Goal: Task Accomplishment & Management: Manage account settings

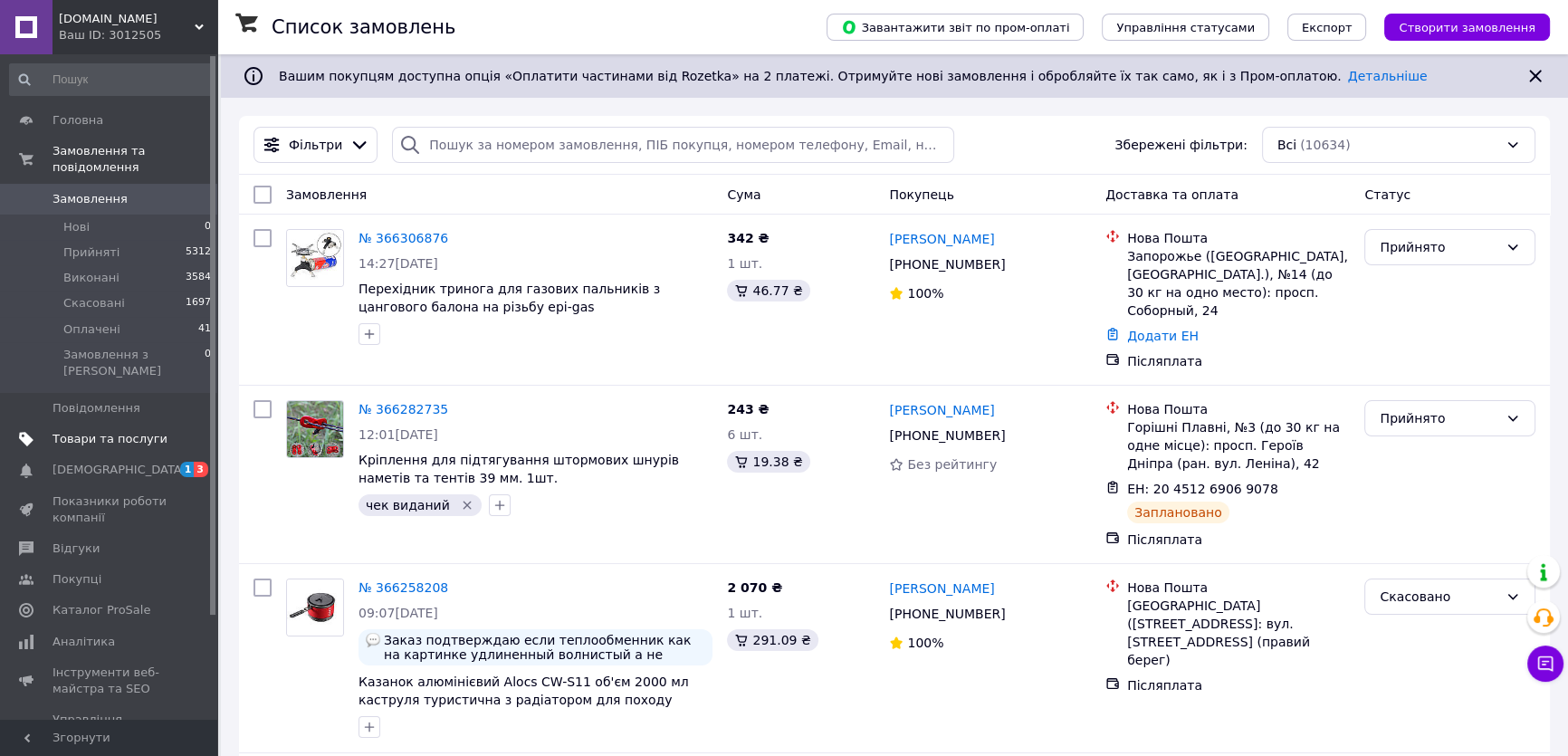
click at [120, 431] on span "Товари та послуги" at bounding box center [110, 439] width 115 height 17
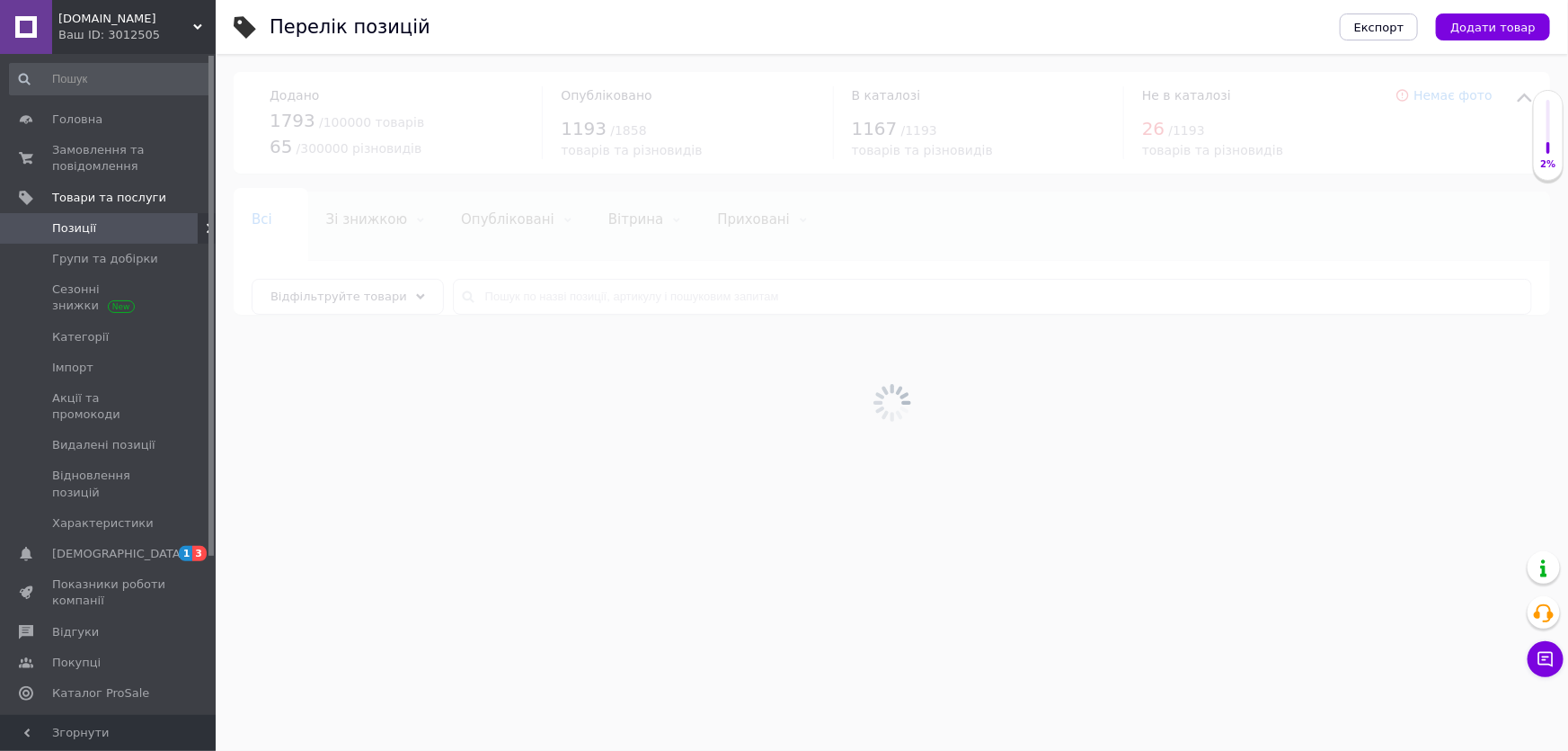
click at [521, 287] on div at bounding box center [892, 402] width 1352 height 697
click at [520, 294] on div at bounding box center [892, 402] width 1352 height 697
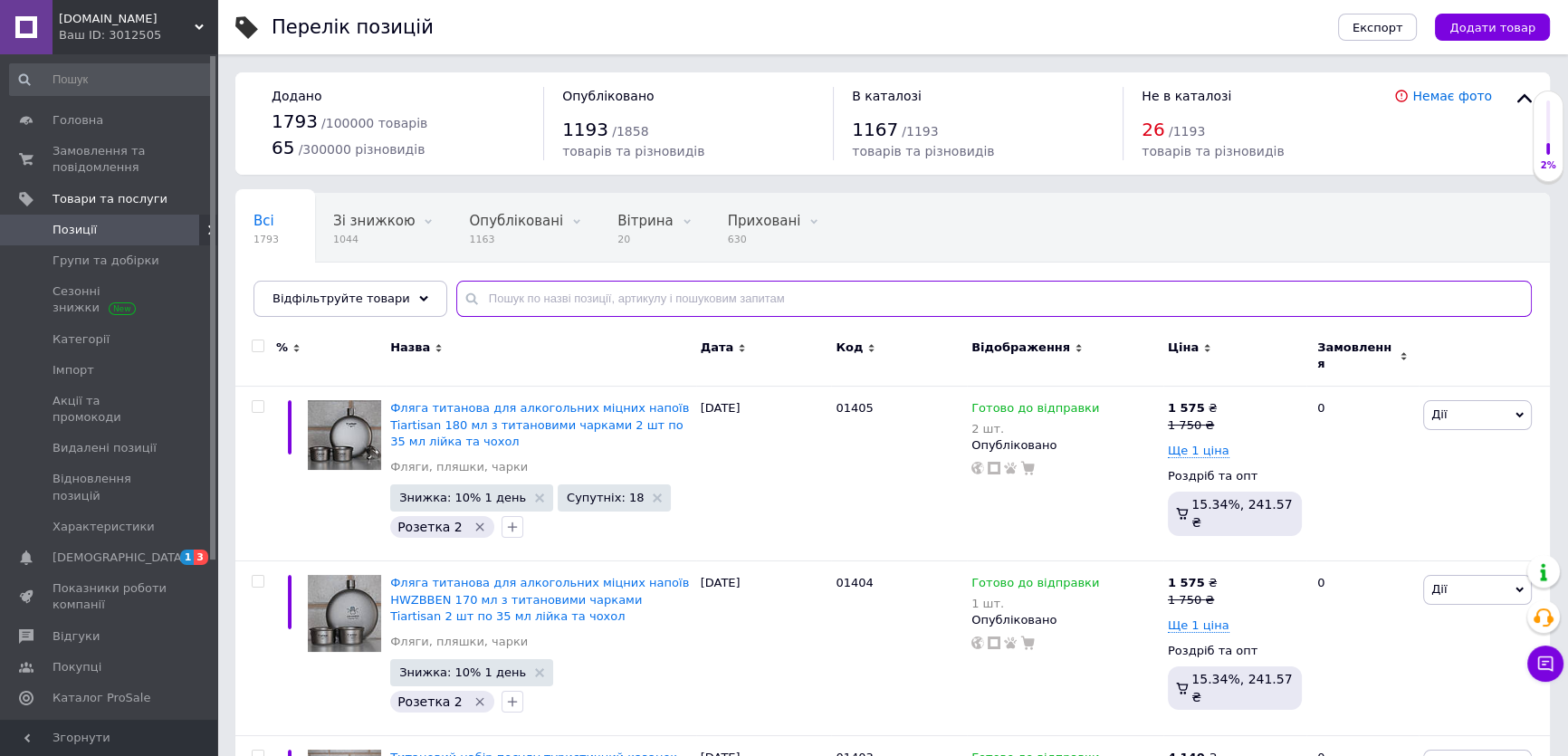
click at [514, 297] on input "text" at bounding box center [995, 299] width 1076 height 36
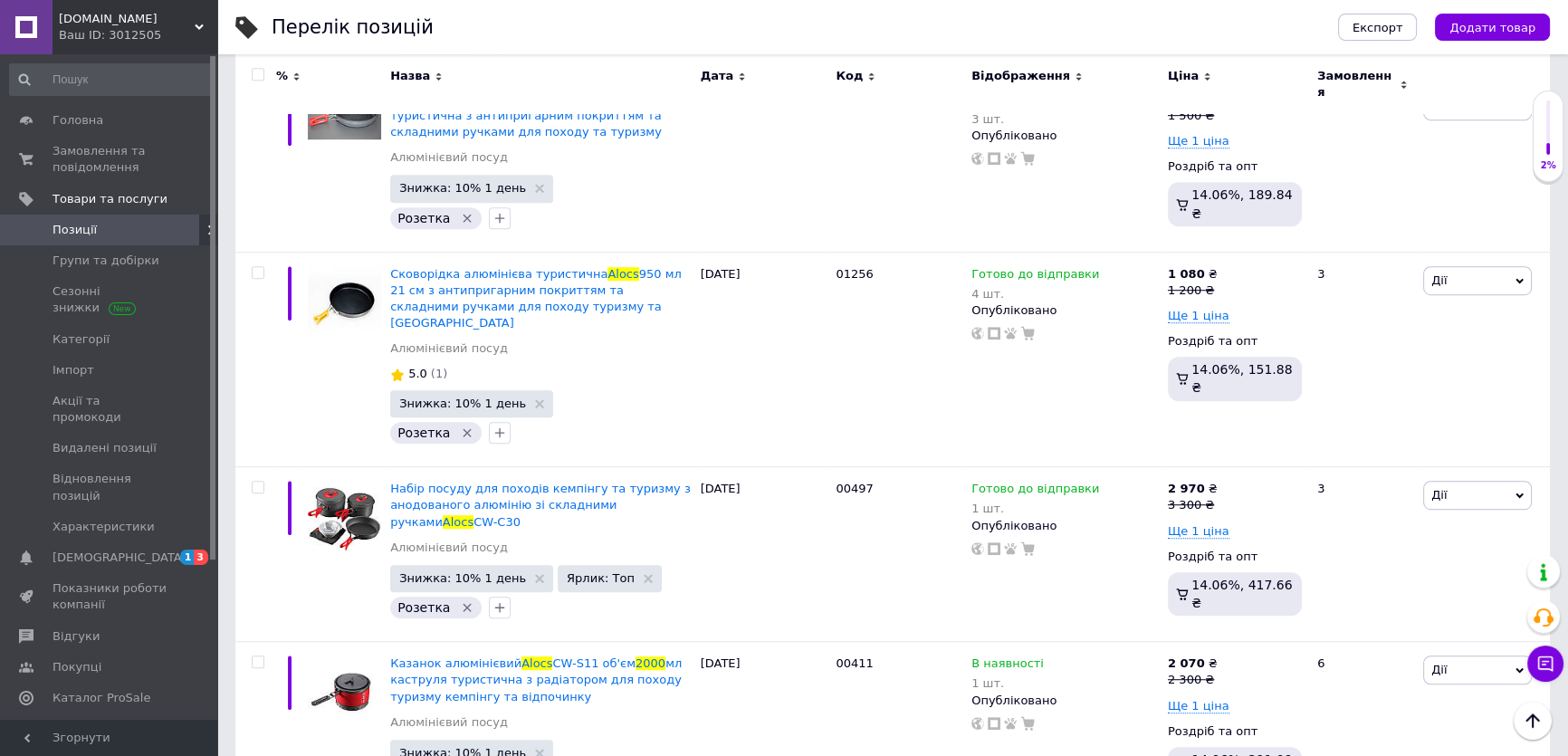
scroll to position [1563, 0]
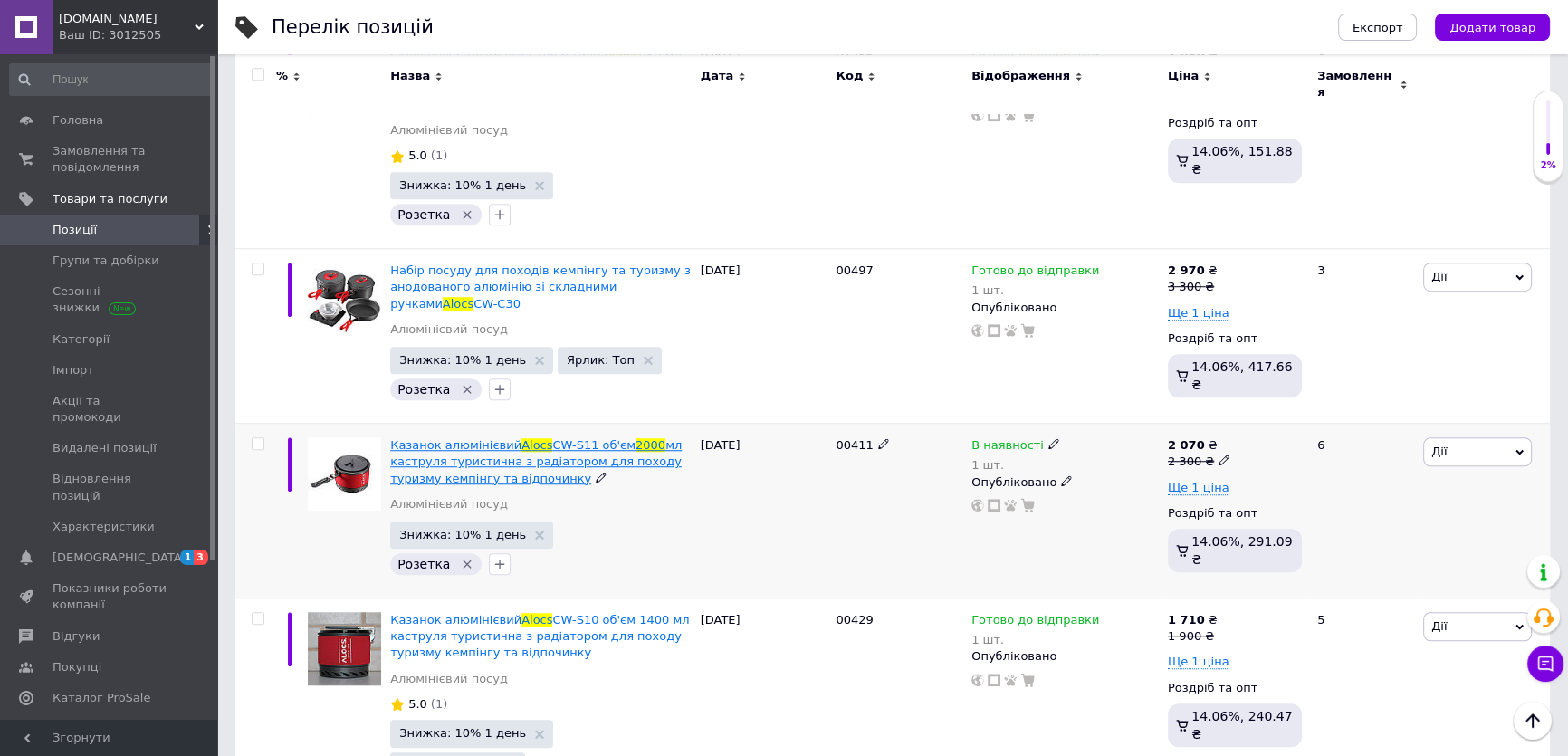
type input "alocs [DEMOGRAPHIC_DATA]"
click at [523, 438] on span "мл каструля туристична з радіатором для походу туризму кемпінгу та відпочинку" at bounding box center [535, 461] width 291 height 46
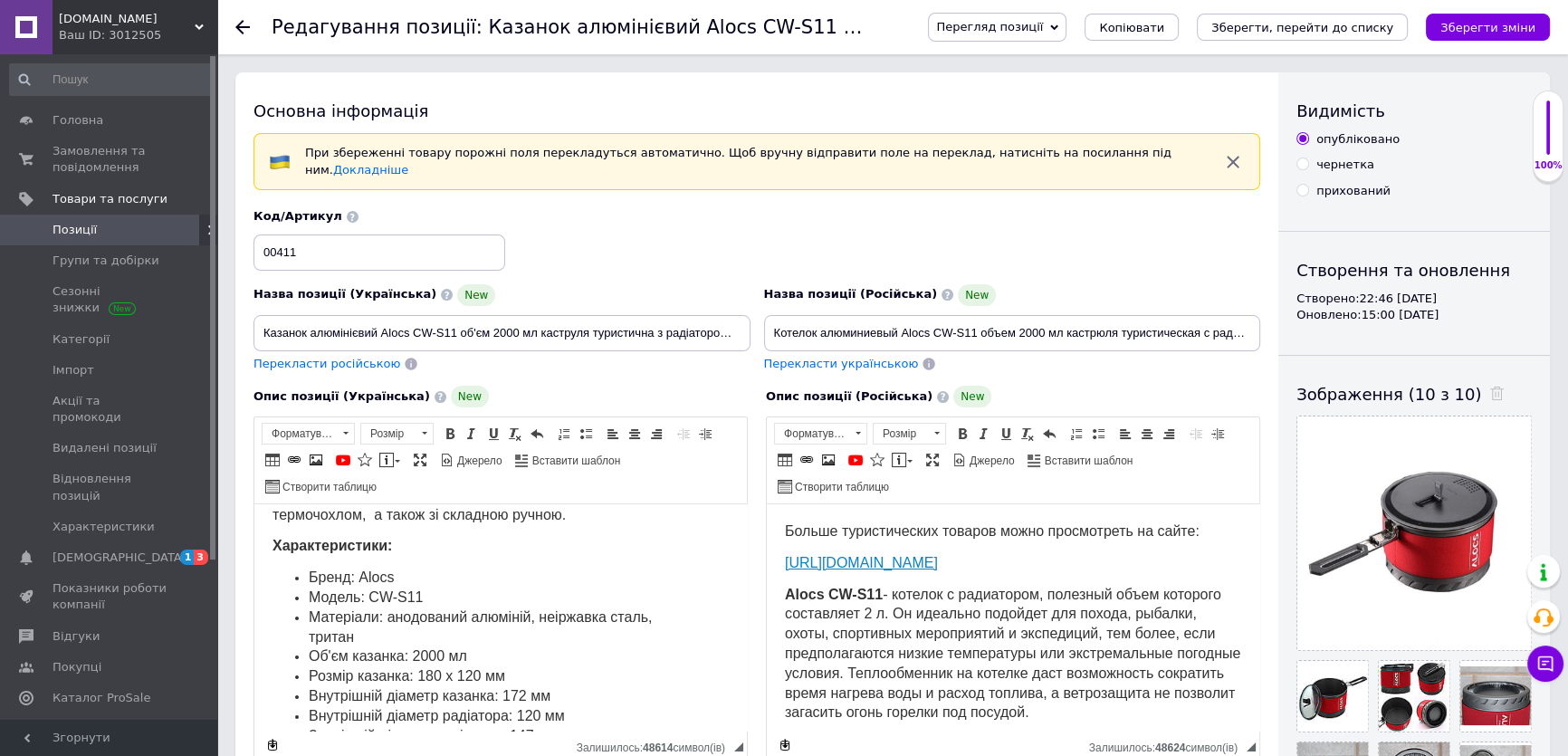
scroll to position [494, 0]
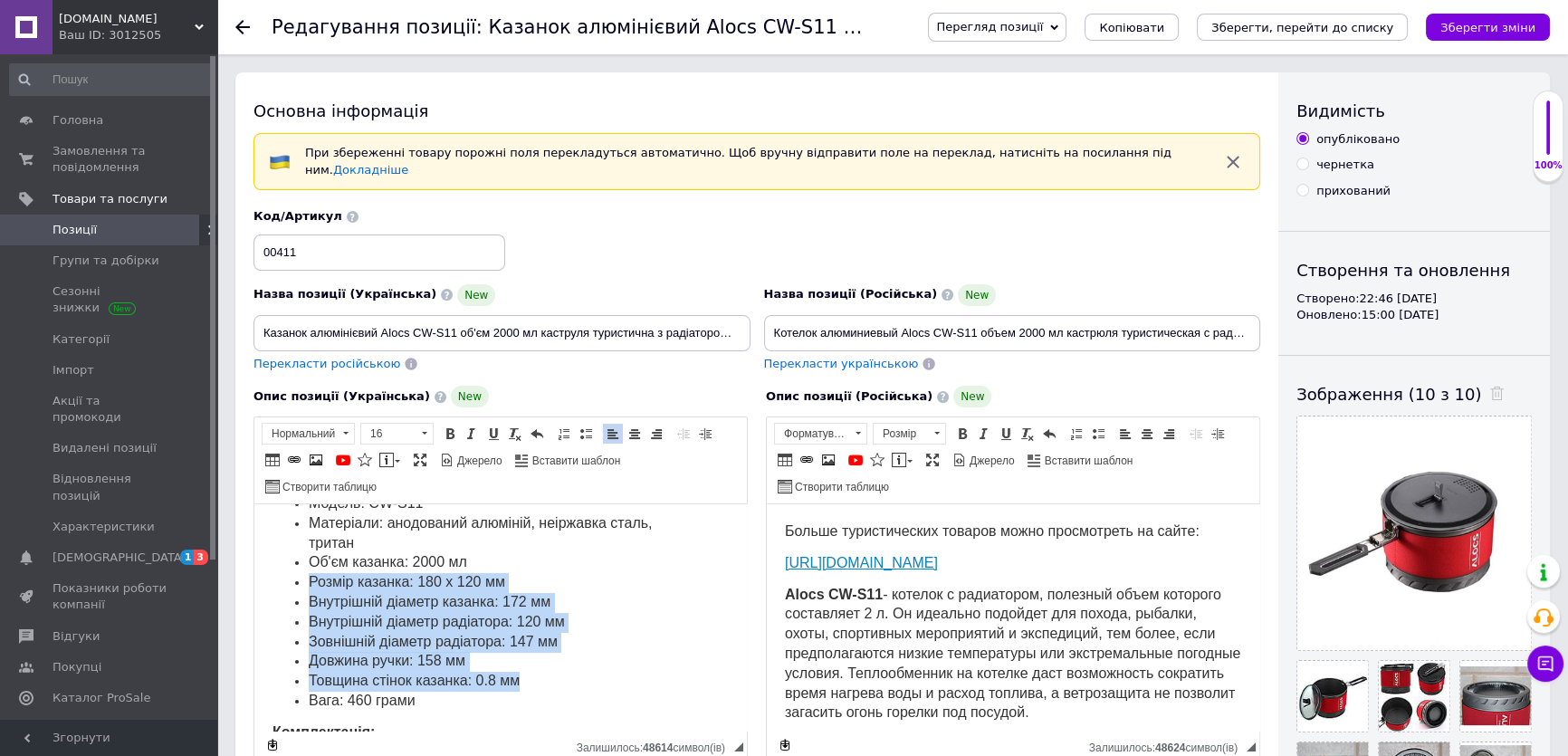
drag, startPoint x: 538, startPoint y: 677, endPoint x: 294, endPoint y: 583, distance: 261.5
click at [294, 583] on ul "Бренд: Alocs Модель: CW-S11 Матеріали: анодований алюміній, неіржавка сталь, тр…" at bounding box center [501, 592] width 457 height 238
copy ul "Розмір казанка: 180 x 120 мм Внутрішній діаметр казанка: 172 мм Внутрішній діам…"
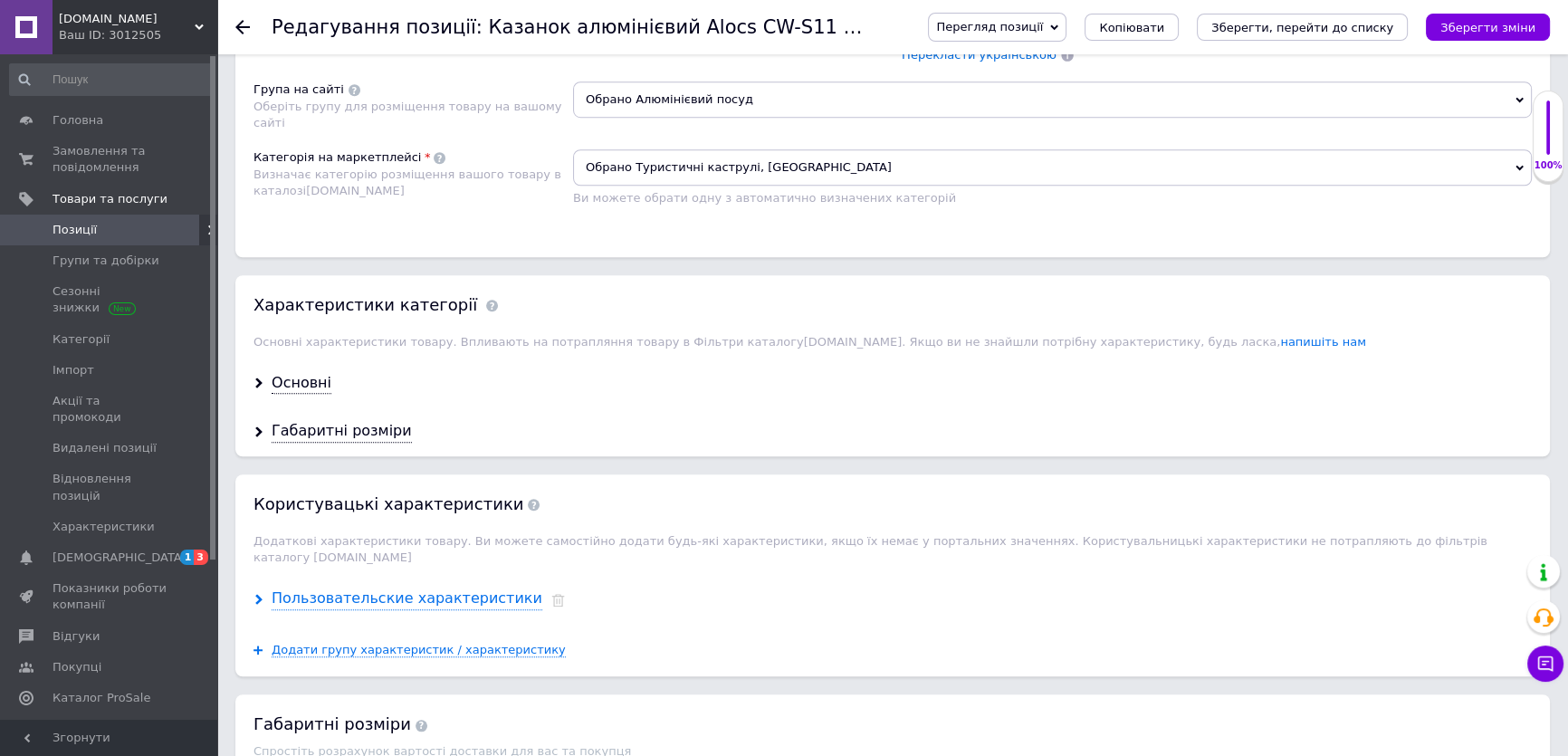
scroll to position [1728, 0]
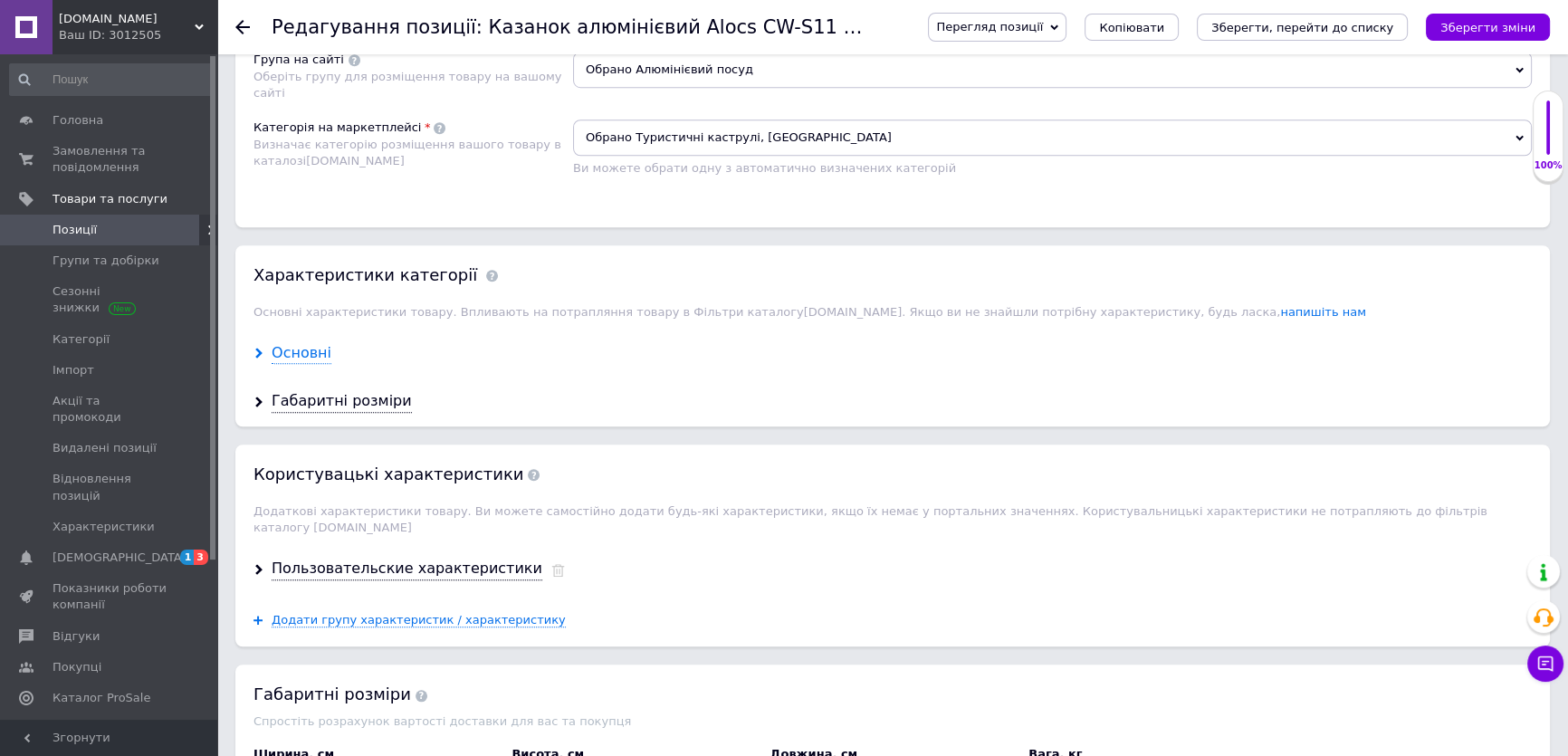
click at [313, 343] on div "Основні" at bounding box center [301, 353] width 60 height 21
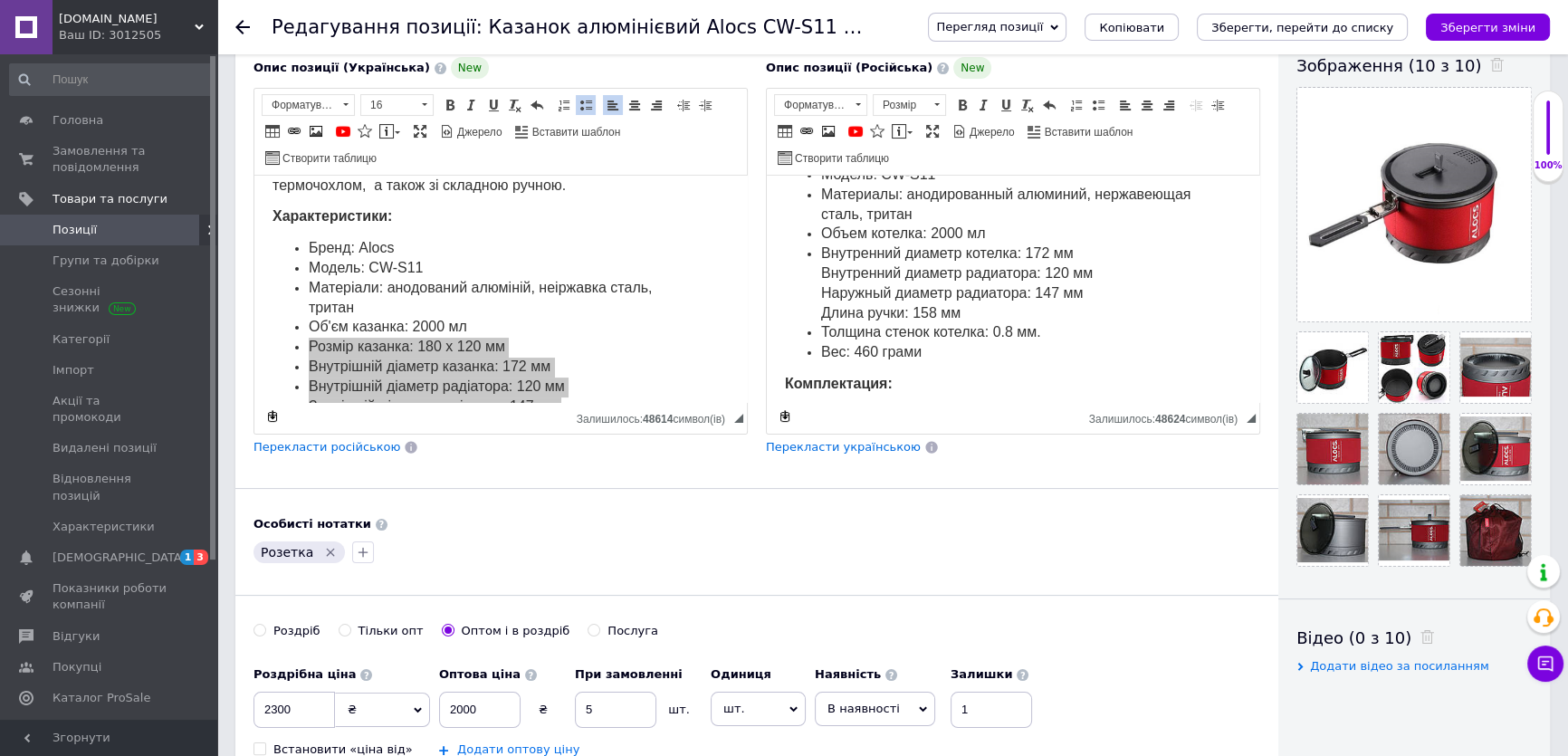
scroll to position [494, 0]
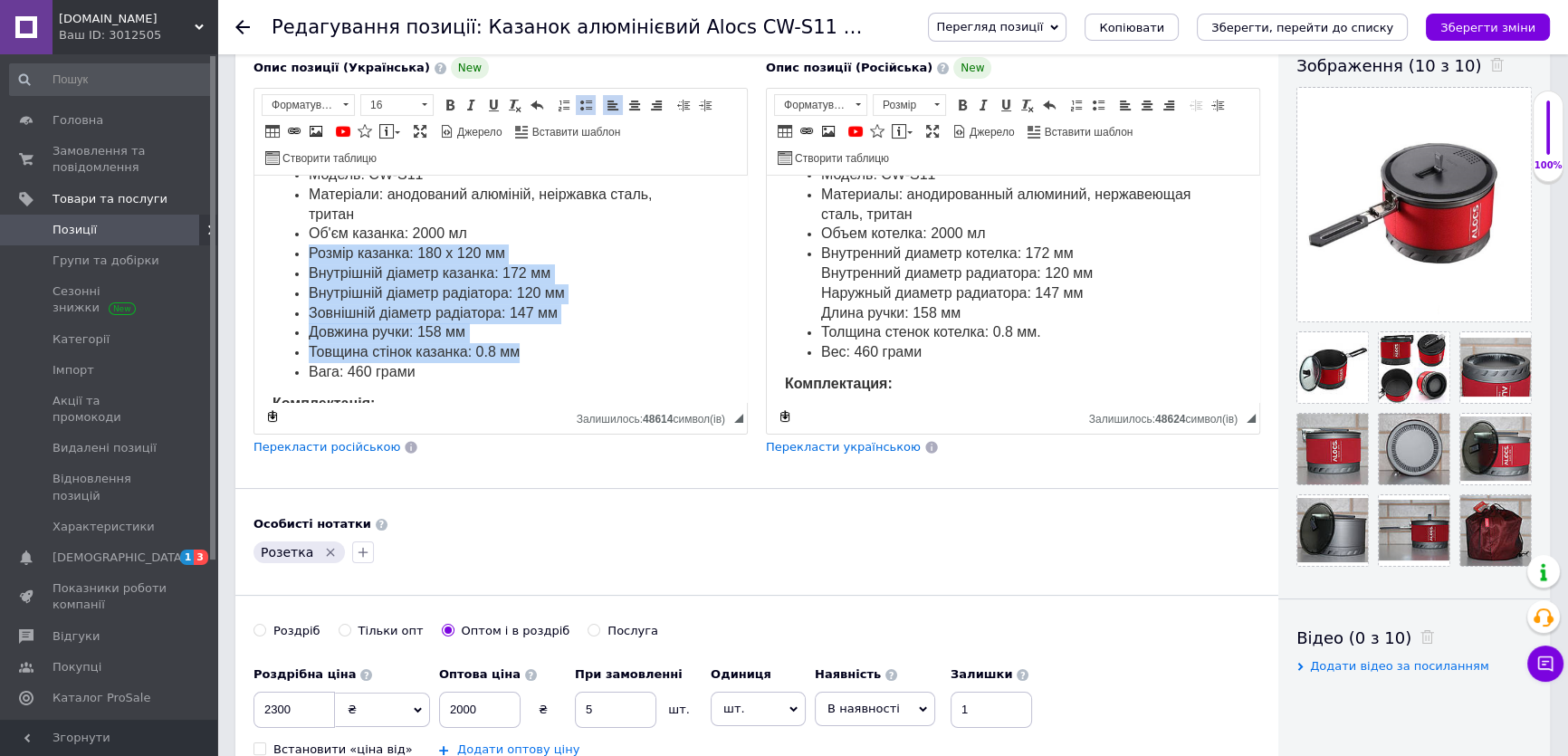
click at [471, 329] on li "Довжина ручки: 158 мм" at bounding box center [500, 334] width 384 height 20
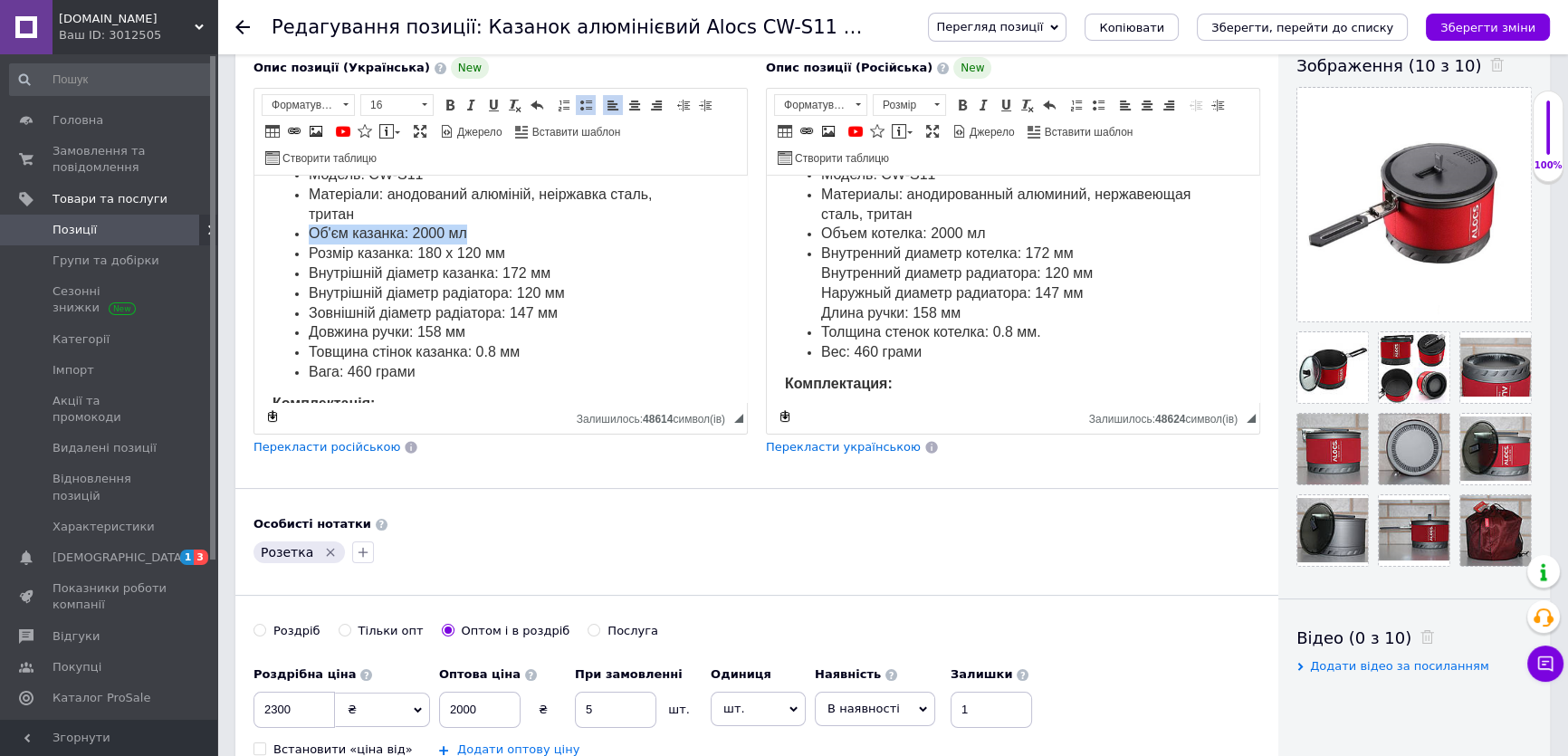
drag, startPoint x: 490, startPoint y: 232, endPoint x: 282, endPoint y: 230, distance: 208.0
click at [282, 230] on ul "Бренд: Alocs Модель: CW-S11 Матеріали: анодований алюміній, неіржавка сталь, тр…" at bounding box center [501, 264] width 457 height 238
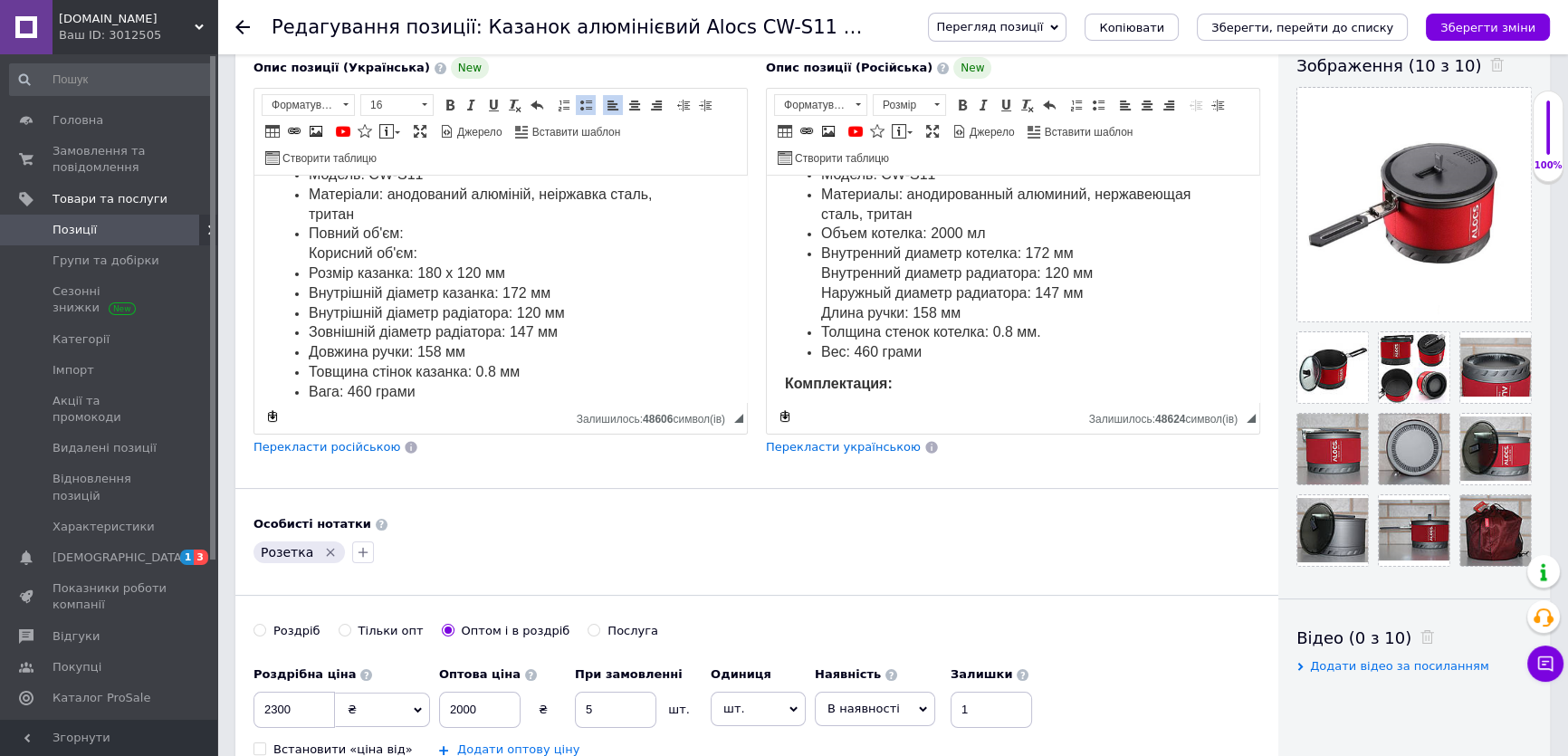
click at [309, 246] on span "Повний об'єм: Корисний об'єм:" at bounding box center [363, 243] width 109 height 35
click at [579, 98] on span at bounding box center [586, 105] width 15 height 15
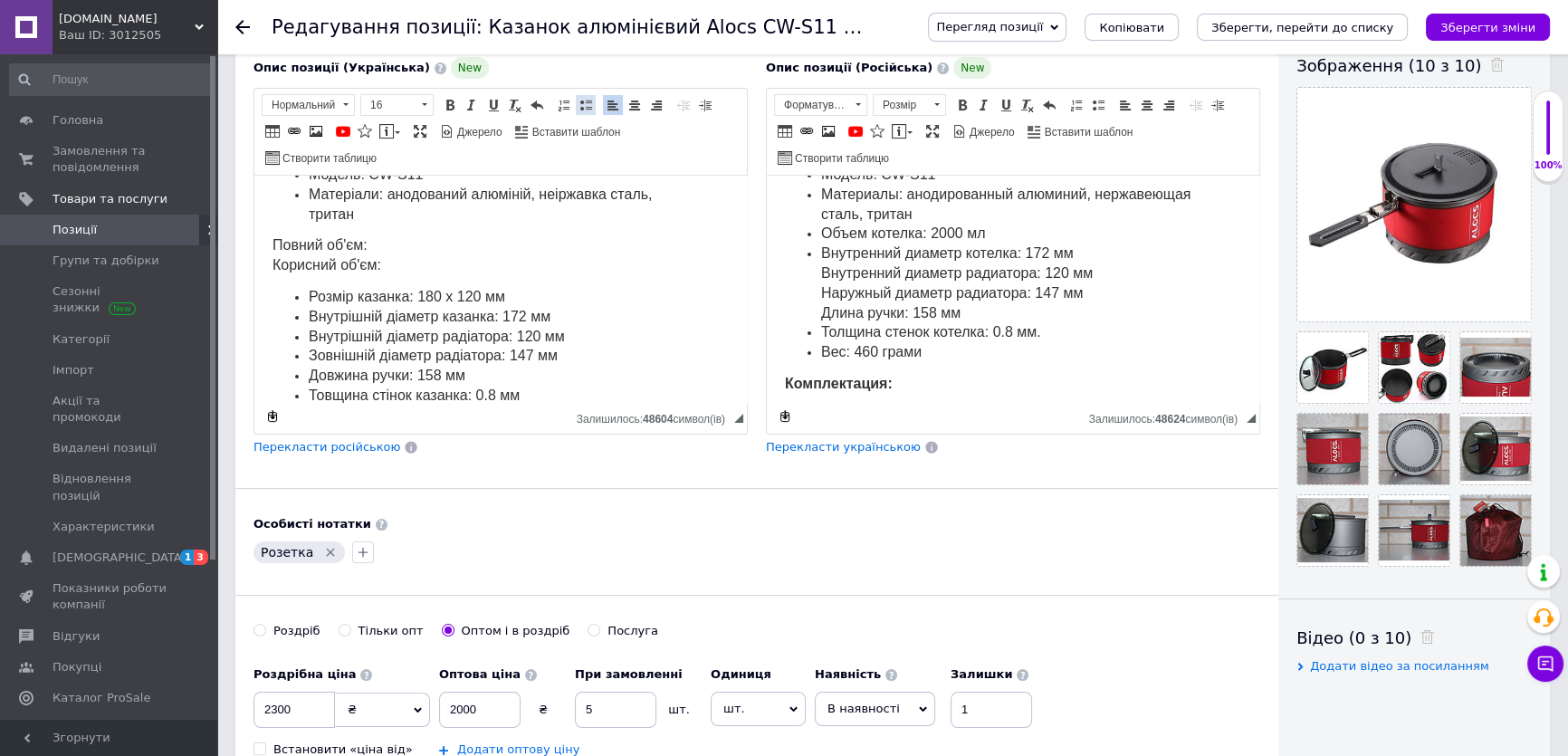
click at [593, 95] on link "Вставити/видалити маркований список" at bounding box center [586, 105] width 20 height 20
click at [584, 98] on span at bounding box center [586, 105] width 15 height 15
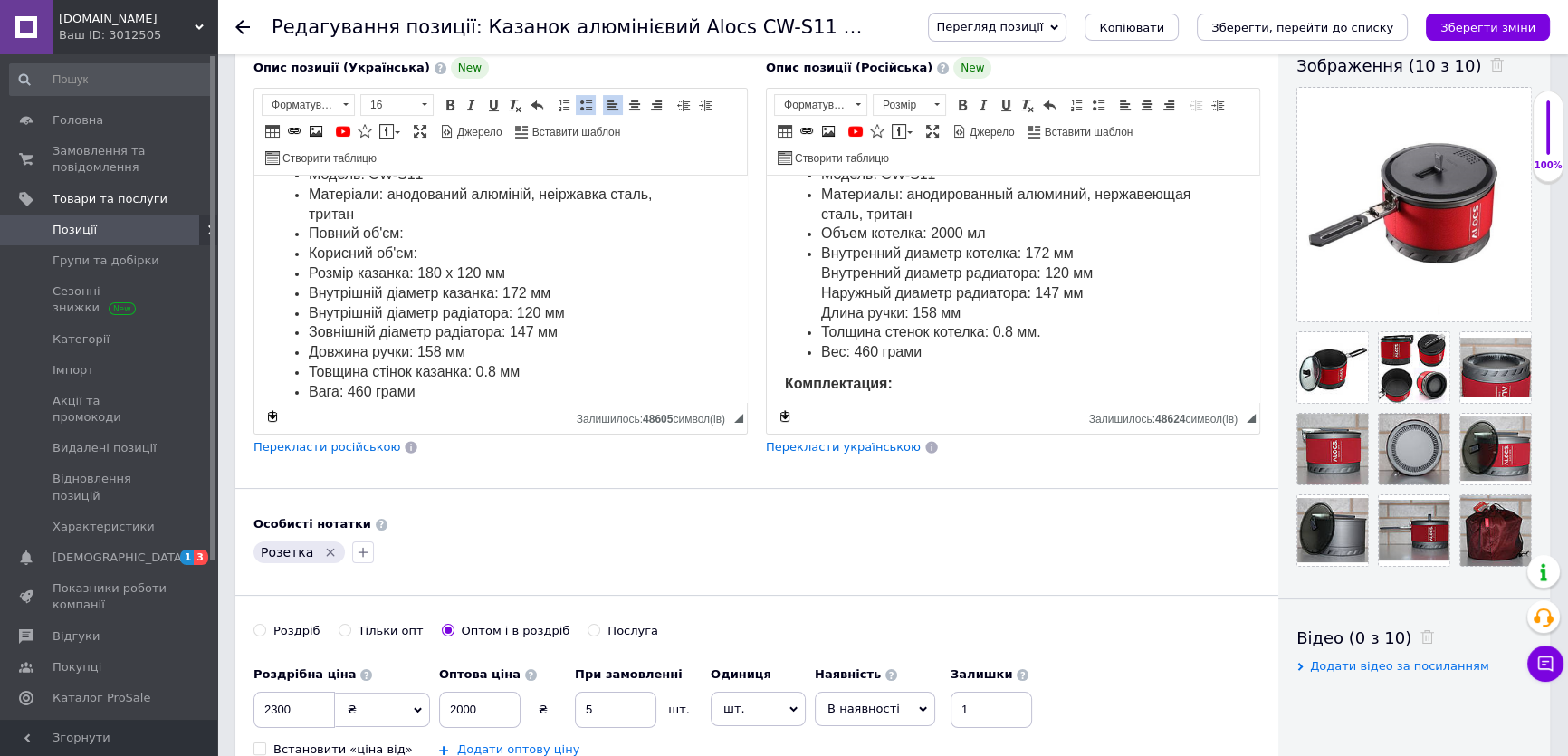
click at [432, 250] on li "Корисний об'єм:" at bounding box center [500, 254] width 384 height 20
click at [425, 230] on li "Повний об'єм:" at bounding box center [500, 235] width 384 height 20
drag, startPoint x: 496, startPoint y: 251, endPoint x: 295, endPoint y: 240, distance: 201.3
click at [295, 240] on ul "Бренд: Alocs Модель: CW-S11 Матеріали: анодований алюміній, неіржавка сталь, тр…" at bounding box center [501, 274] width 457 height 256
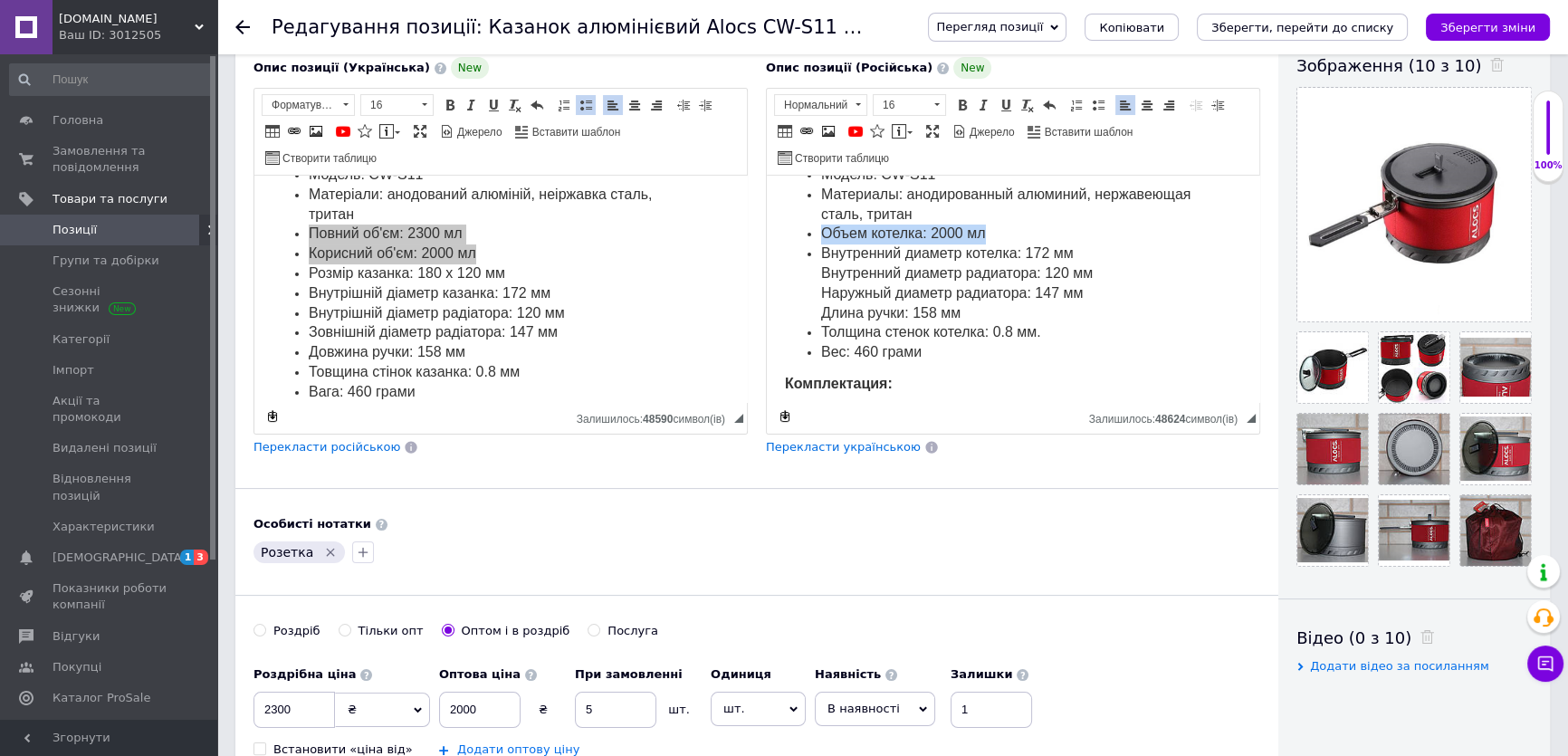
drag, startPoint x: 991, startPoint y: 227, endPoint x: 809, endPoint y: 226, distance: 182.0
click at [821, 226] on li "Объем котелка: 2000 мл" at bounding box center [1012, 235] width 384 height 20
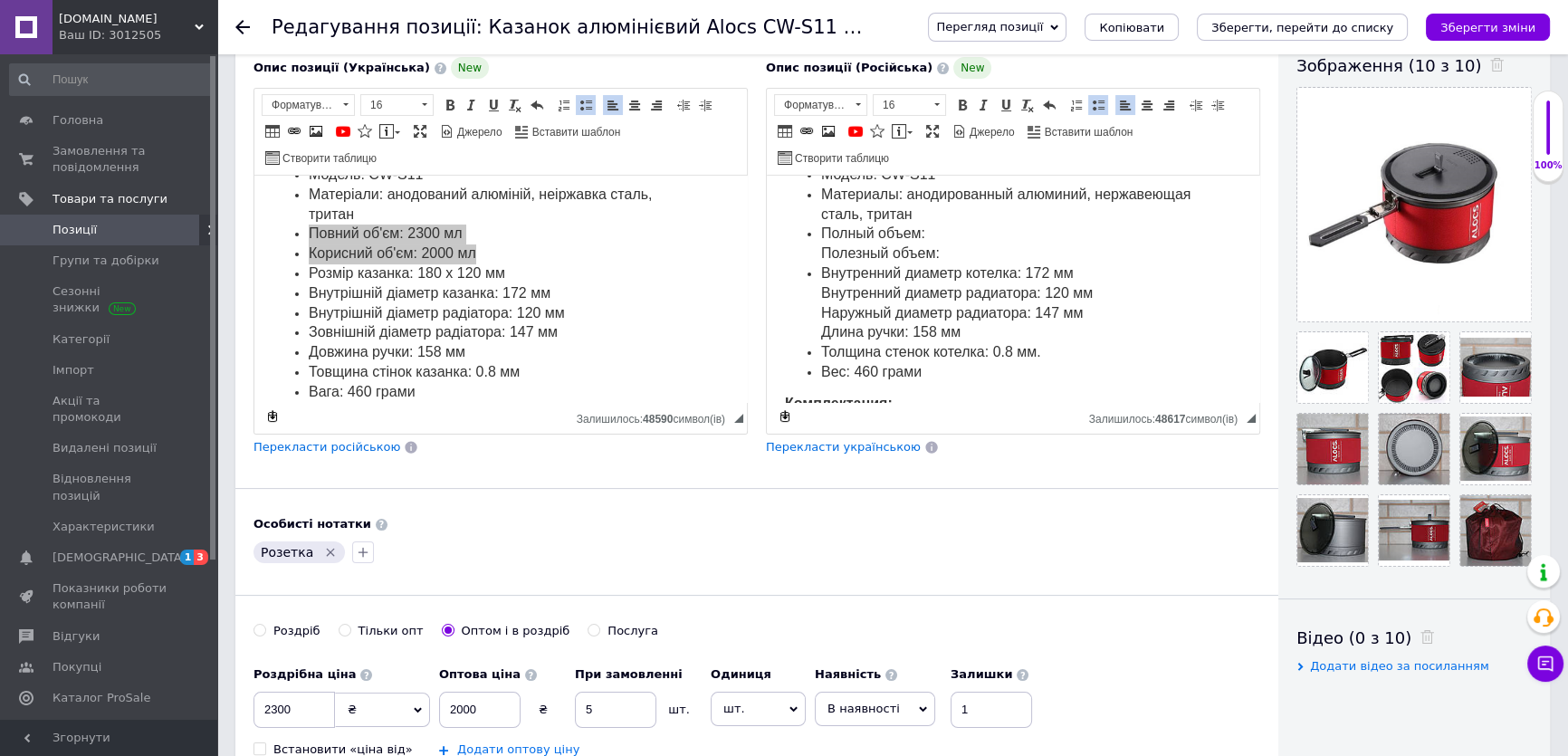
click at [949, 250] on li "Полный объем: Полезный объем:" at bounding box center [1012, 244] width 384 height 40
click at [1096, 98] on span at bounding box center [1098, 105] width 15 height 15
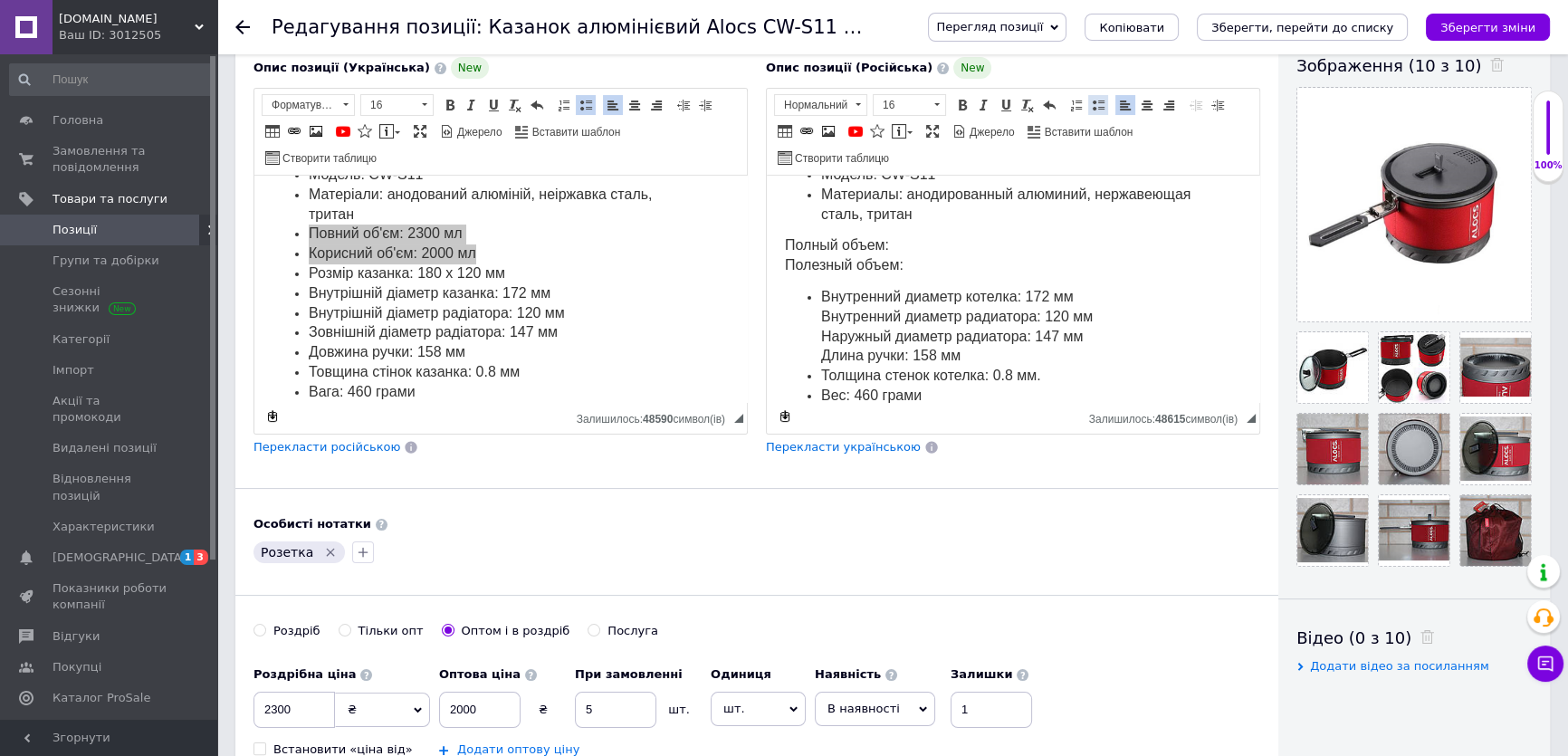
click at [1096, 98] on span at bounding box center [1098, 105] width 15 height 15
click at [953, 240] on p "Полный объем:" at bounding box center [1013, 247] width 457 height 20
click at [1091, 98] on span at bounding box center [1098, 105] width 15 height 15
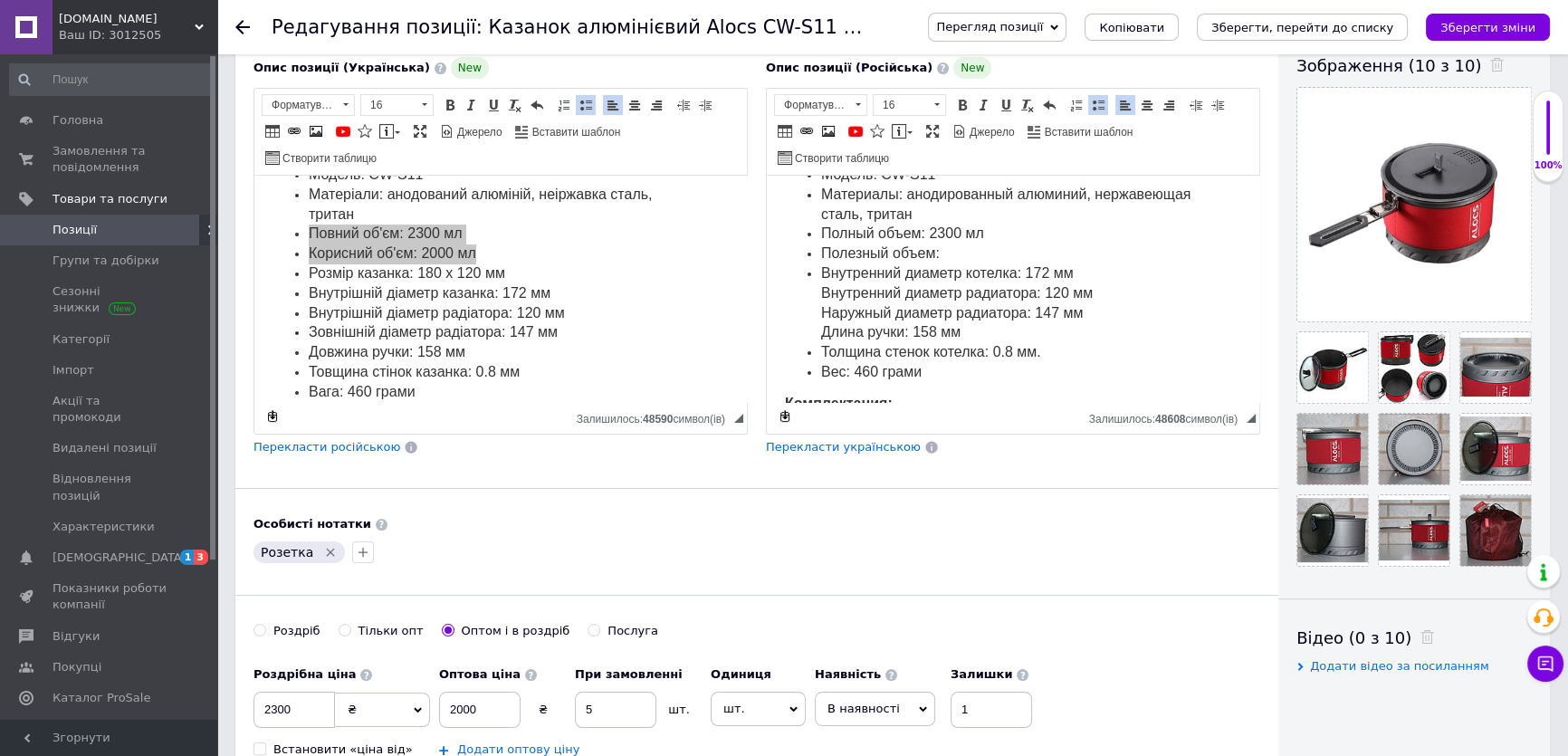
click at [962, 244] on li "Полезный объем:" at bounding box center [1012, 254] width 384 height 20
click at [497, 269] on span "Розмір казанка: 180 x 120 мм" at bounding box center [407, 273] width 197 height 16
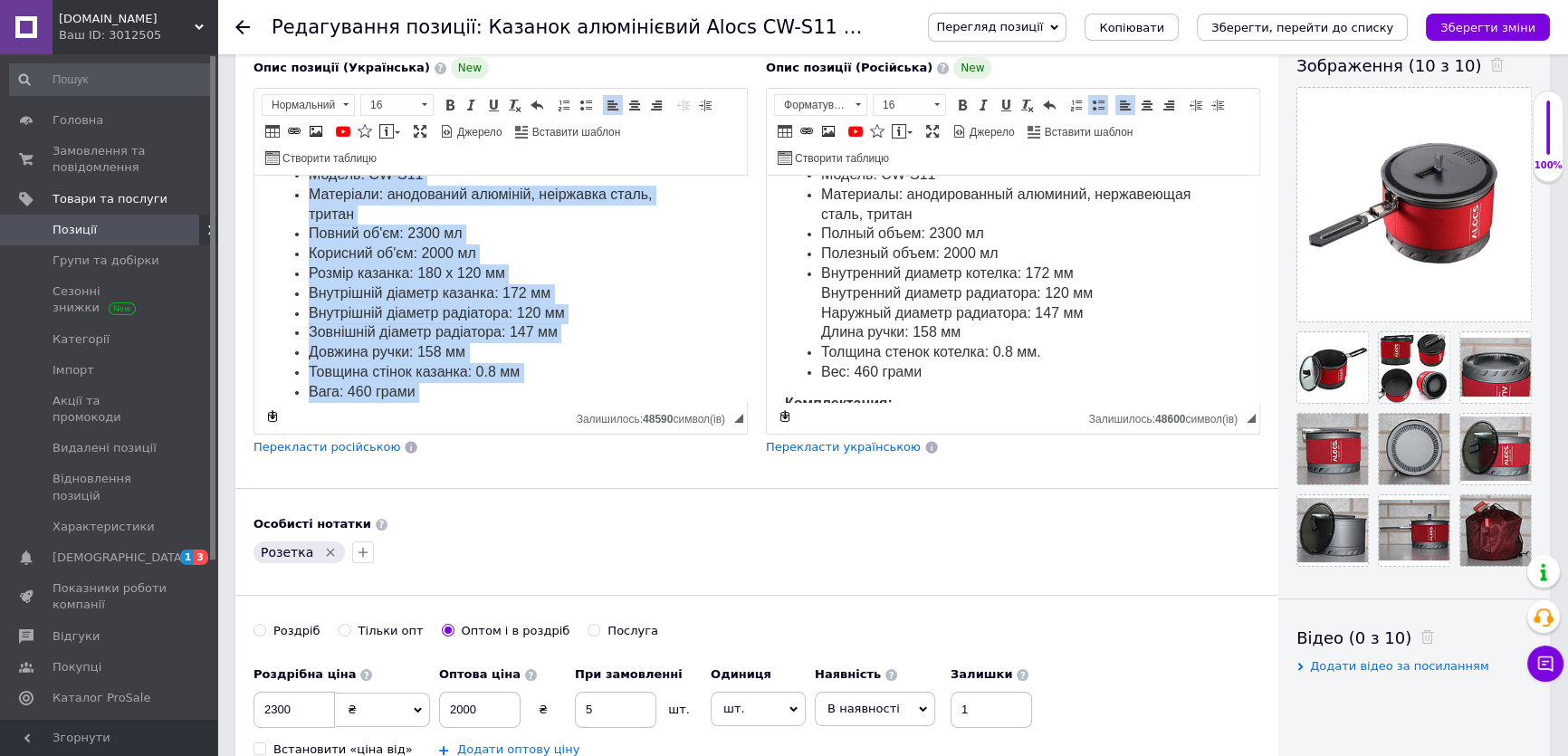
copy body "Loremi dolorsitame consect adipi elitseddoei te incid: utlab://etdolor-magn.ali…"
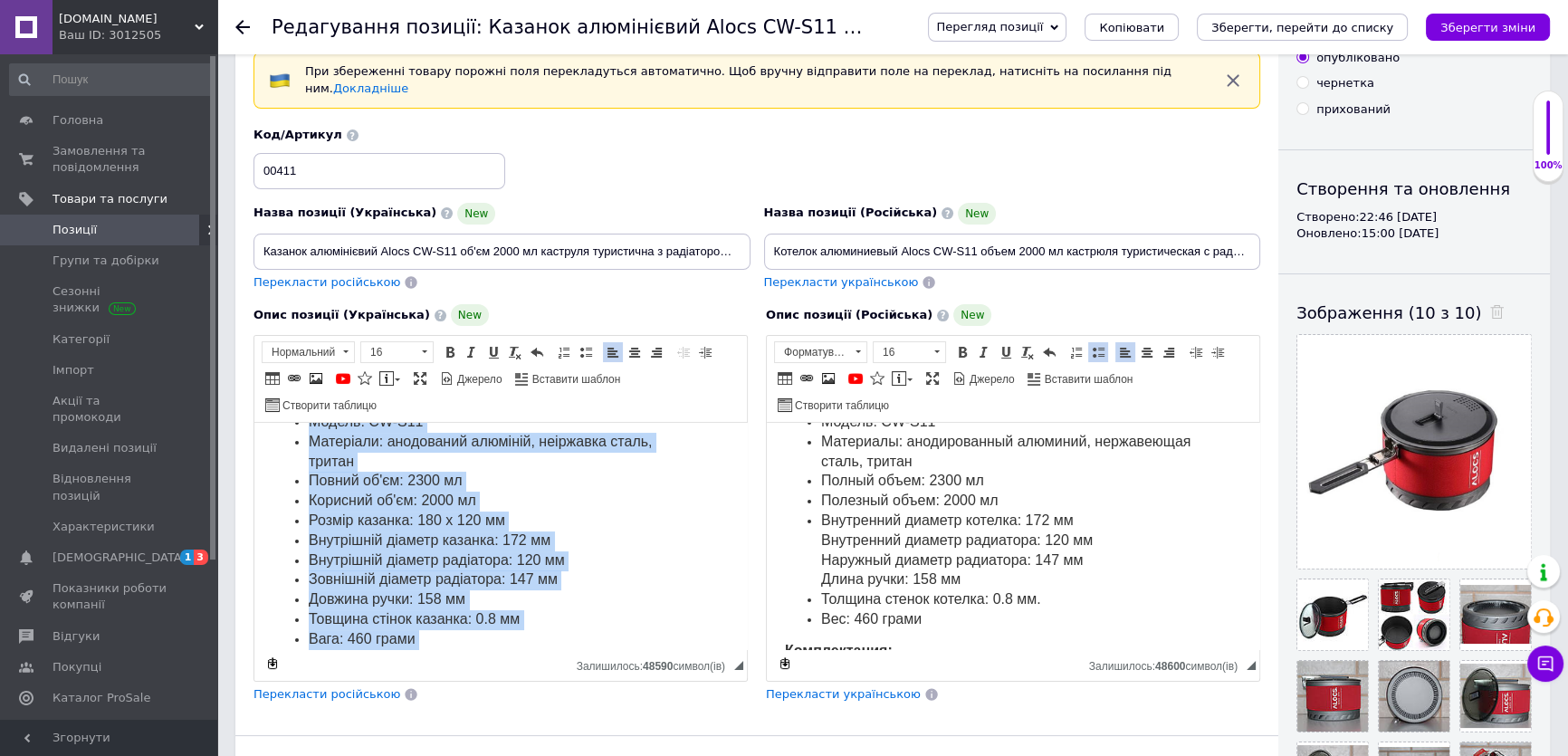
scroll to position [0, 0]
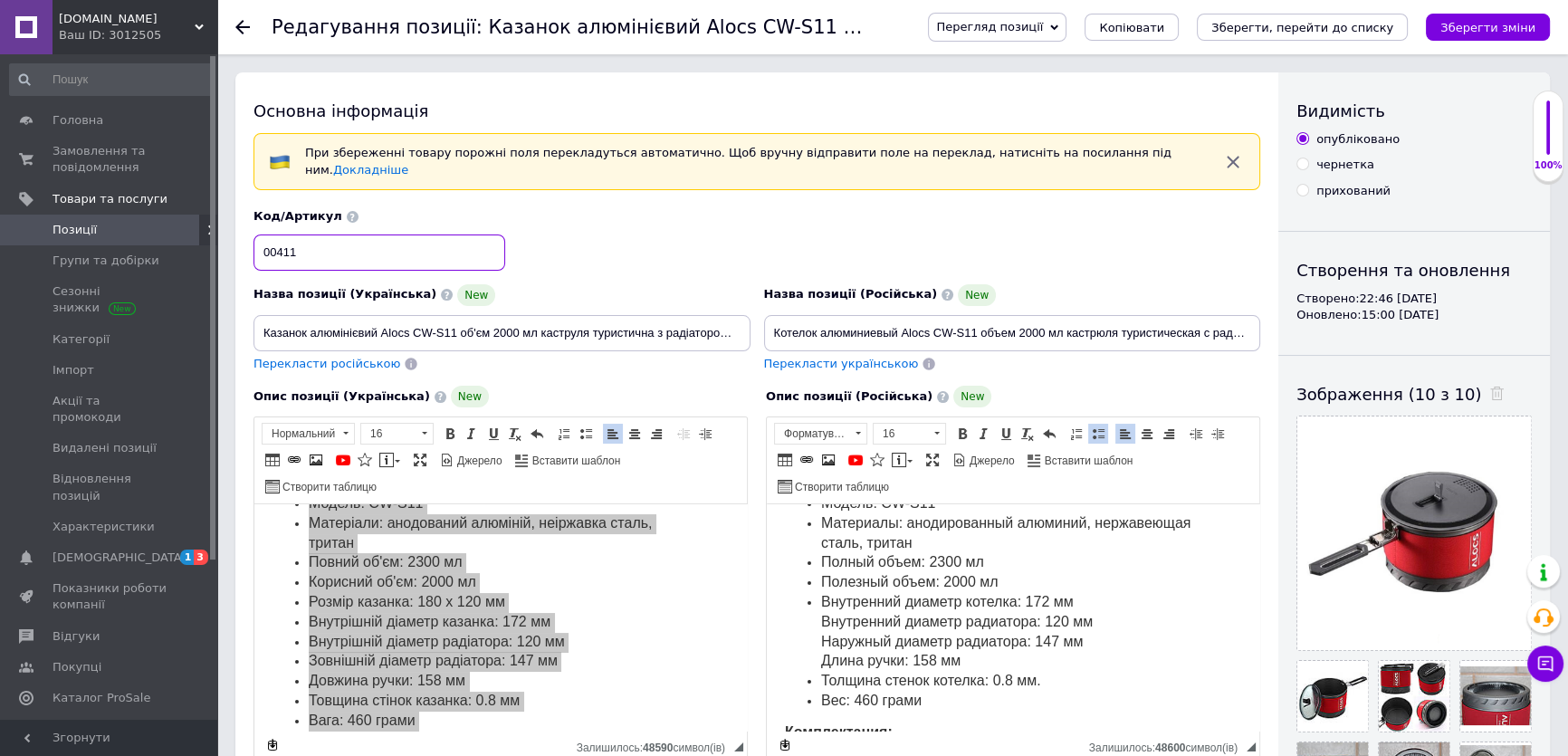
click at [325, 245] on input "00411" at bounding box center [379, 252] width 251 height 36
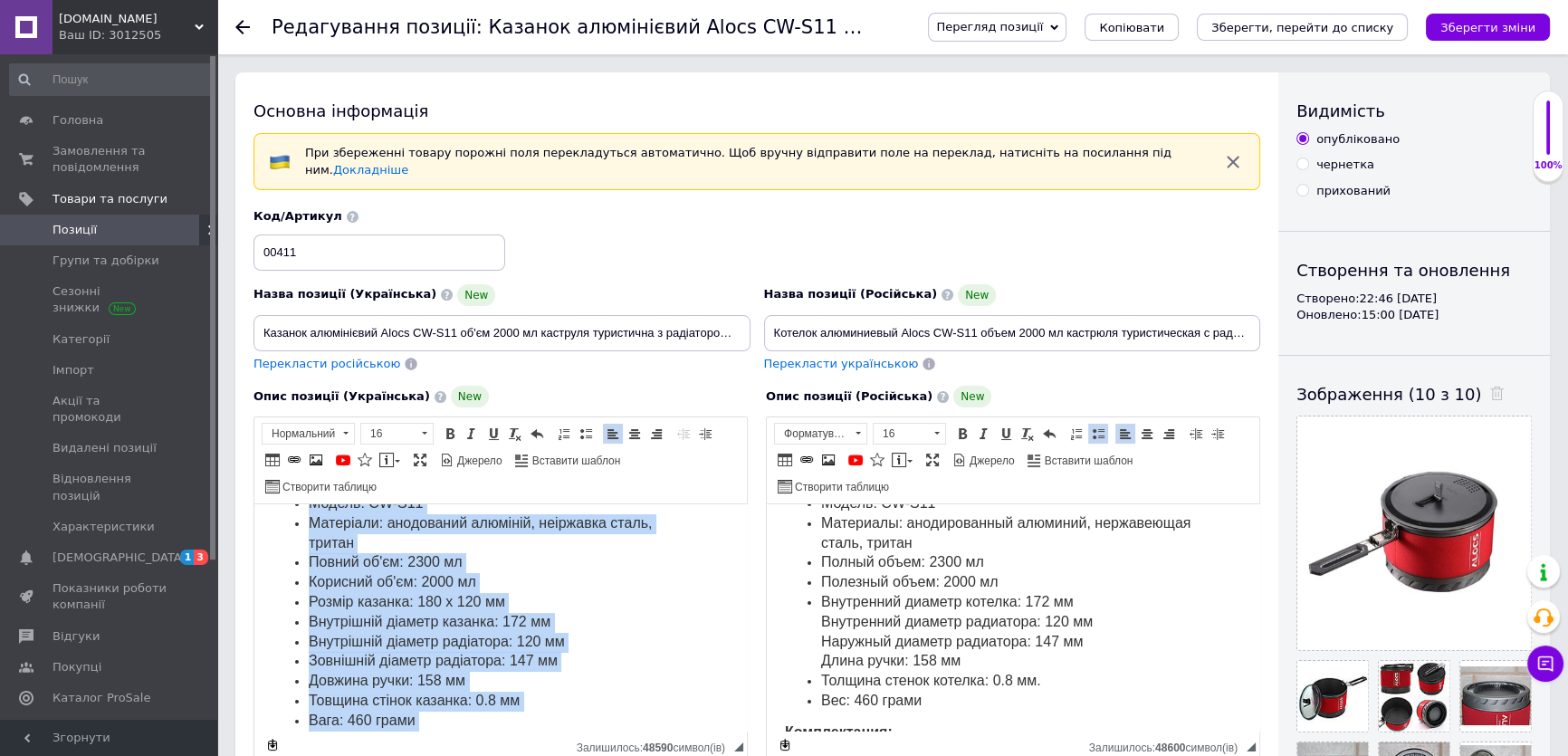
click at [517, 549] on li "Матеріали: анодований алюміній, неіржавка сталь, тритан" at bounding box center [500, 533] width 384 height 40
copy body "Loremi dolorsitame consect adipi elitseddoei te incid: utlab://etdolor-magn.ali…"
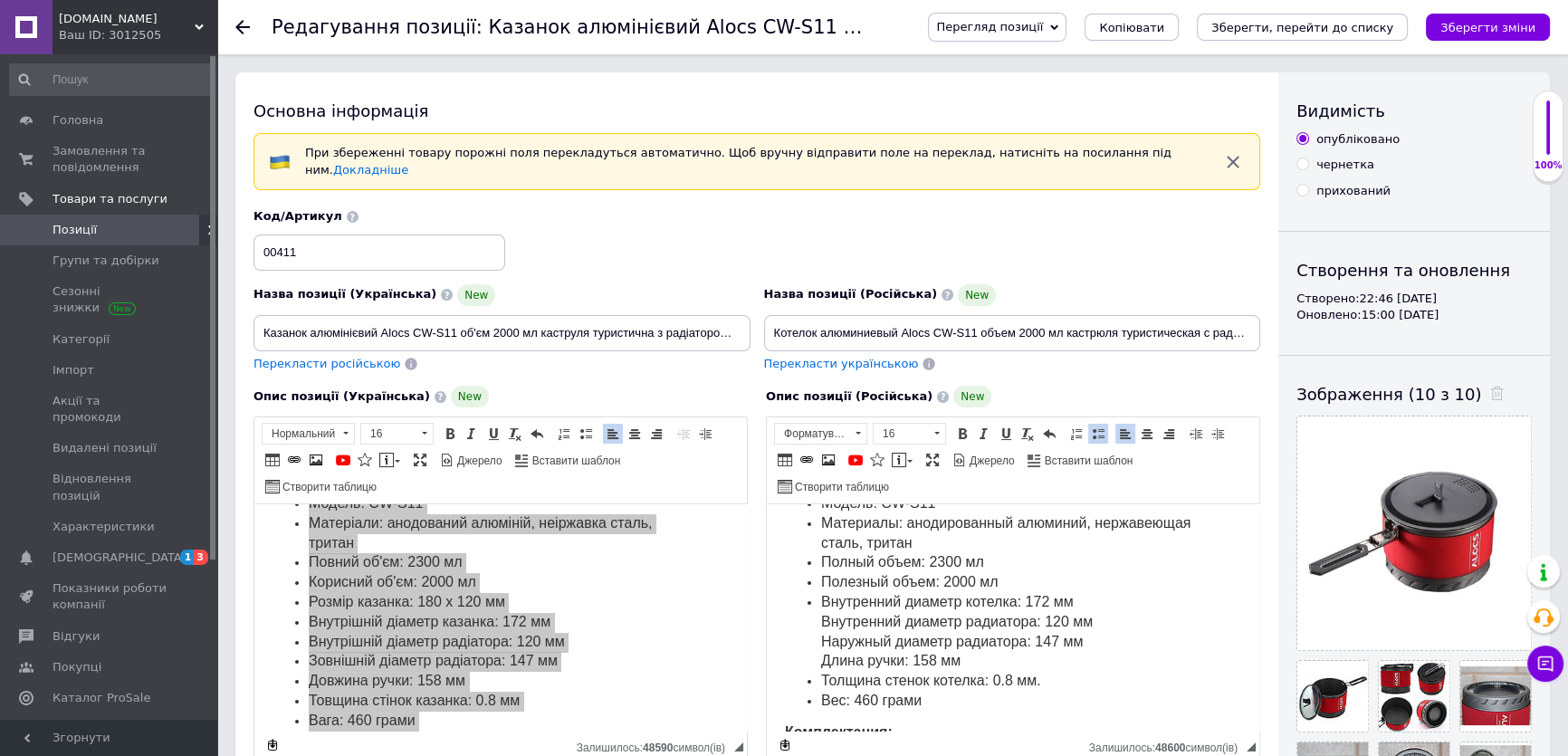
click at [890, 530] on li "Материалы: анодированный алюминий, нержавеющая сталь, тритан" at bounding box center [1012, 533] width 384 height 40
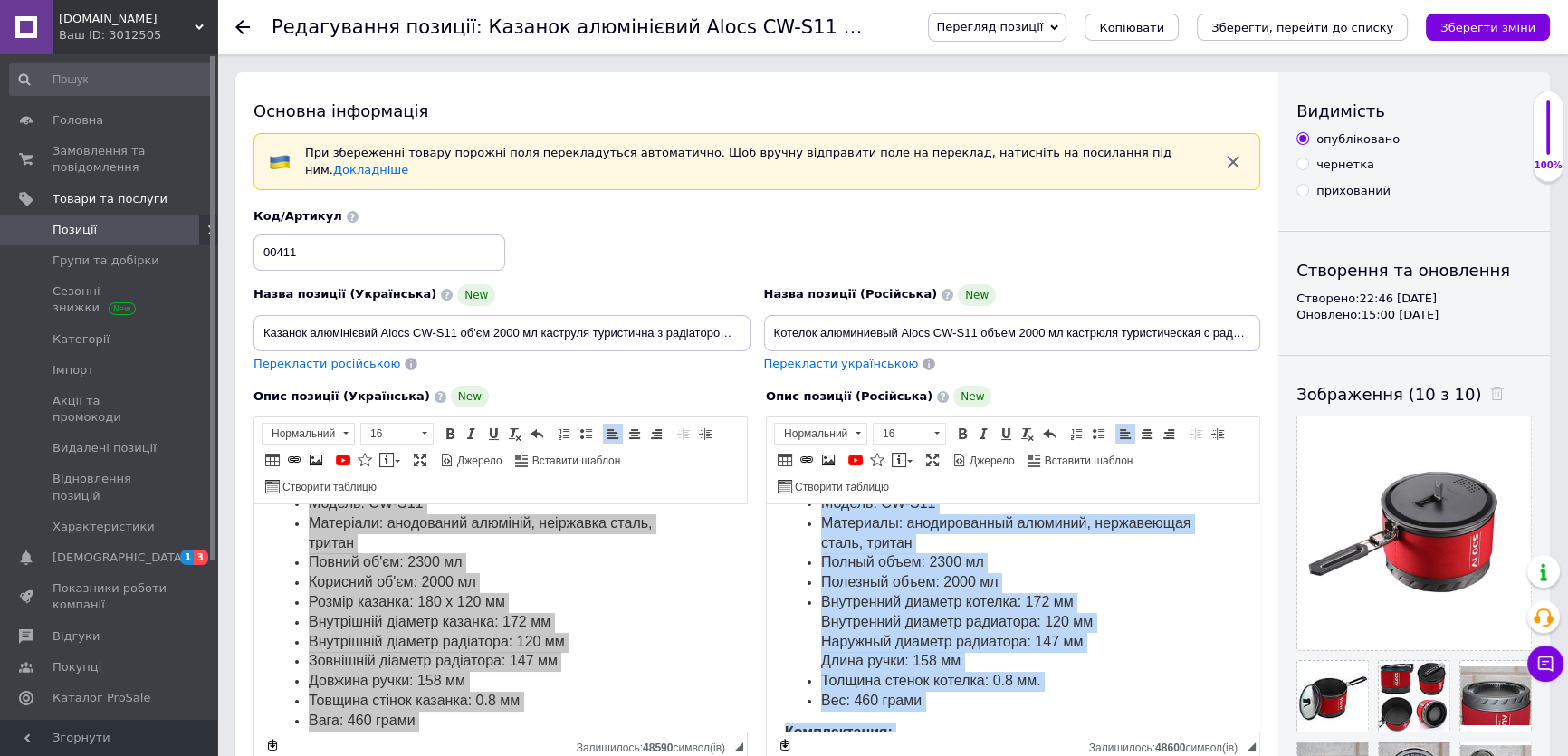
copy body "Loremi dolorsitametc adipisc elits doeiusmodte in utlab: etdol://magnaal-enim.a…"
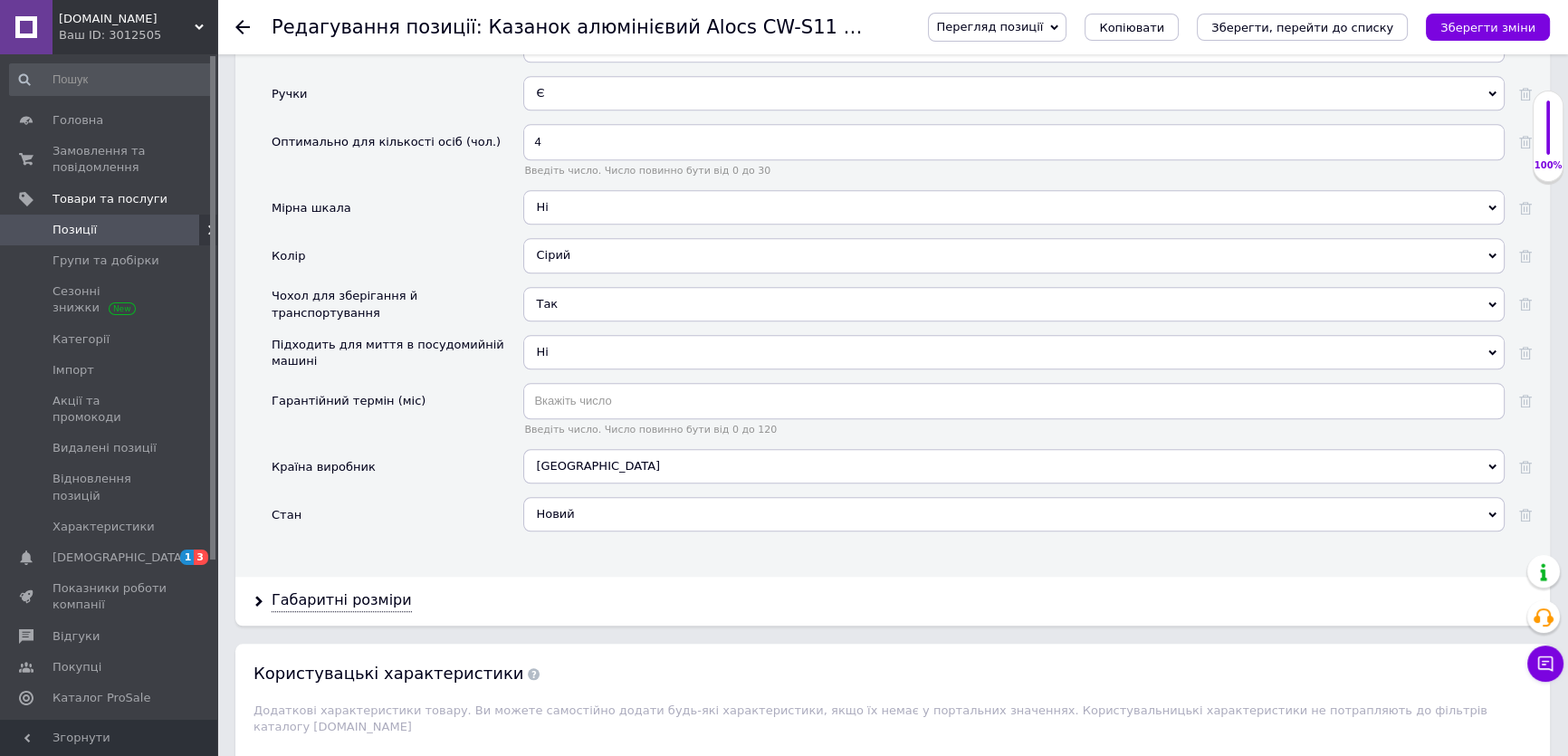
scroll to position [2469, 0]
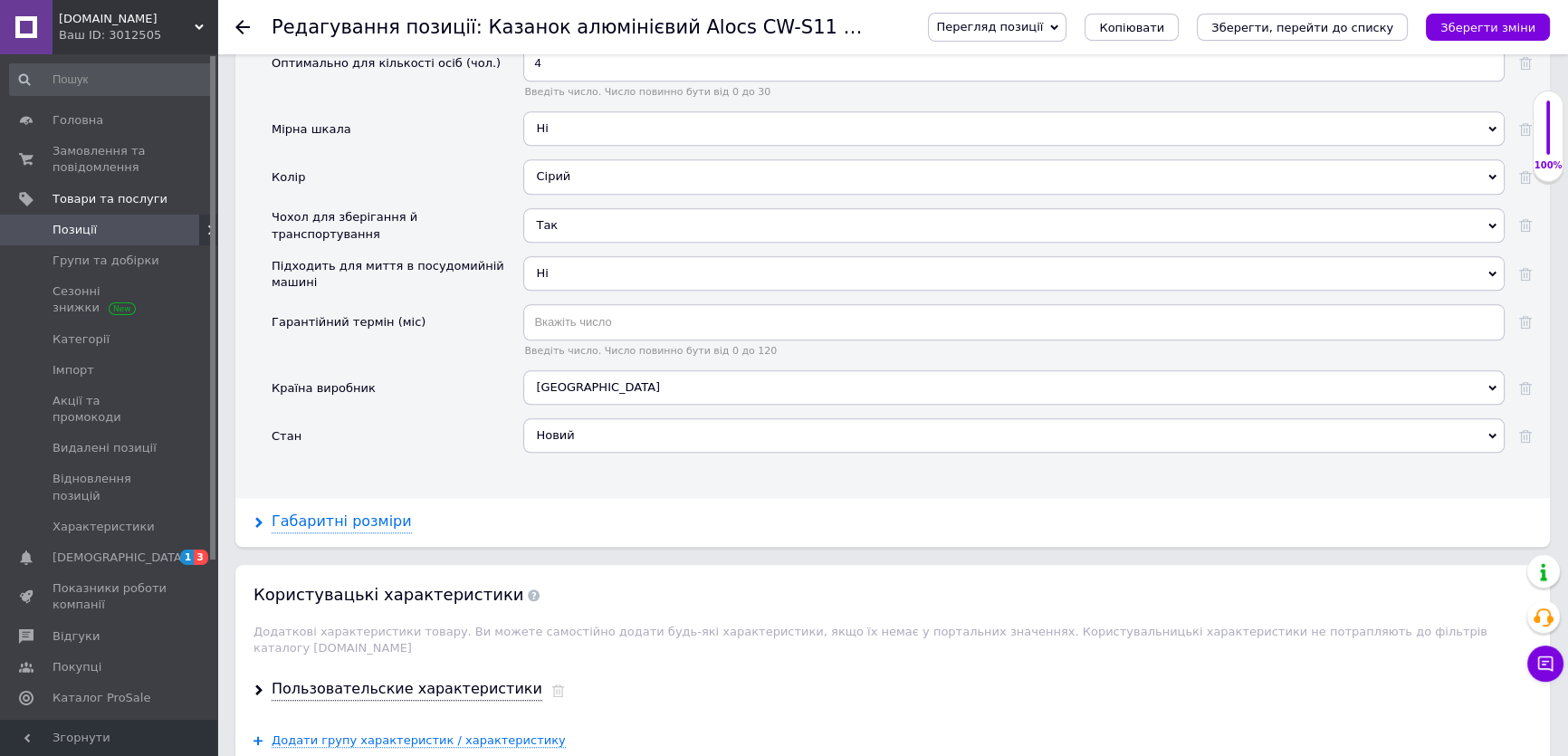
click at [373, 511] on div "Габаритні розміри" at bounding box center [342, 521] width 141 height 21
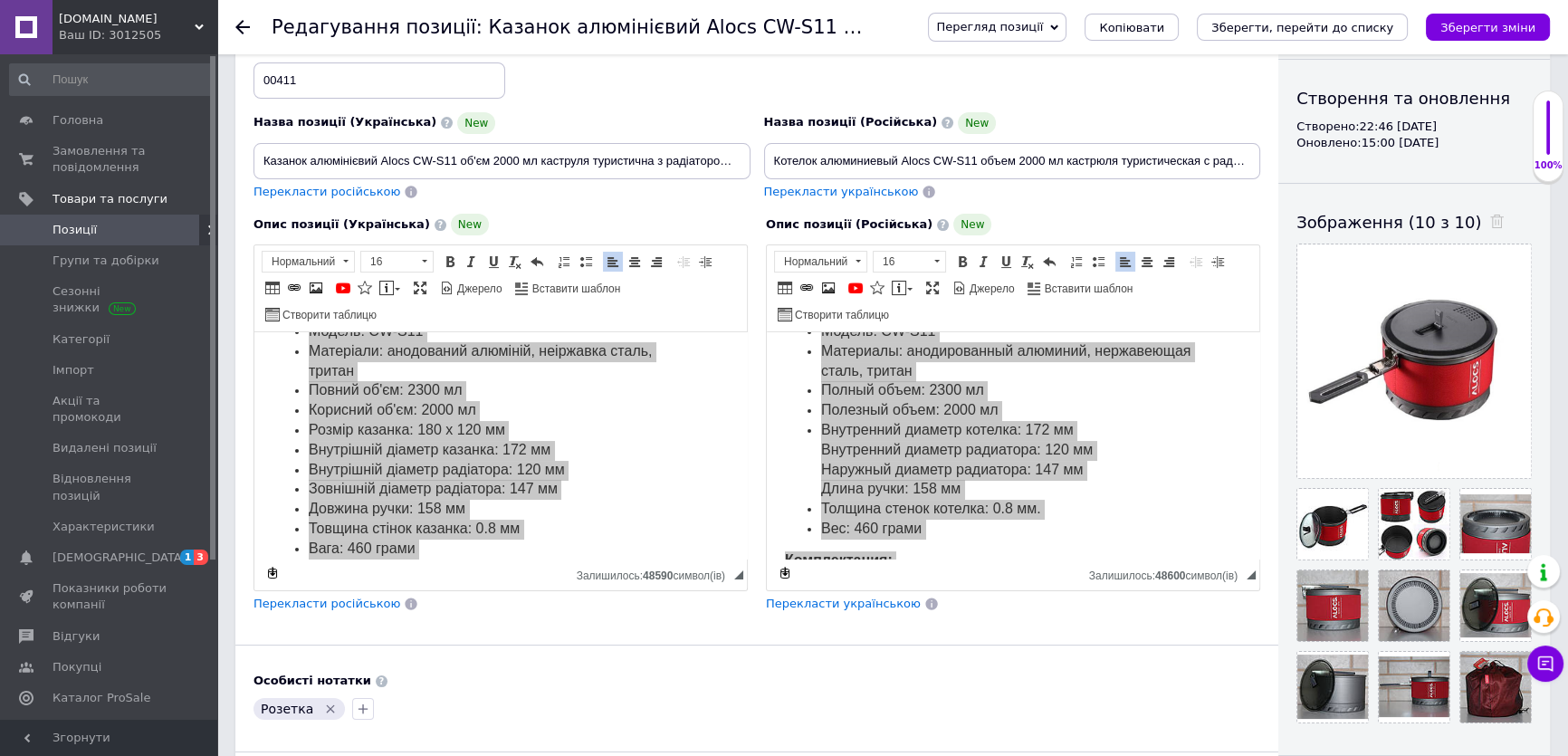
scroll to position [164, 0]
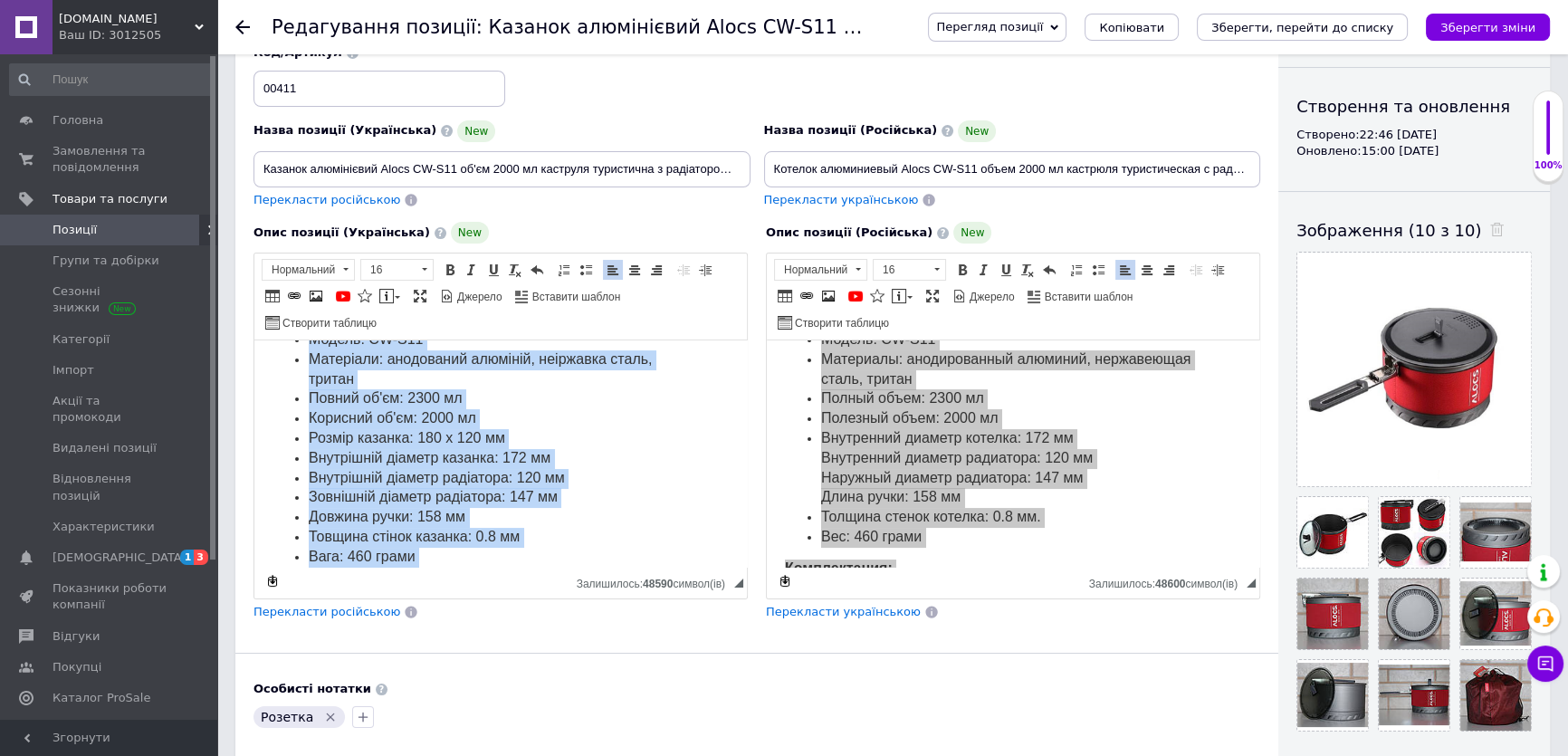
click at [471, 442] on span "Розмір казанка: 180 x 120 мм" at bounding box center [407, 437] width 197 height 16
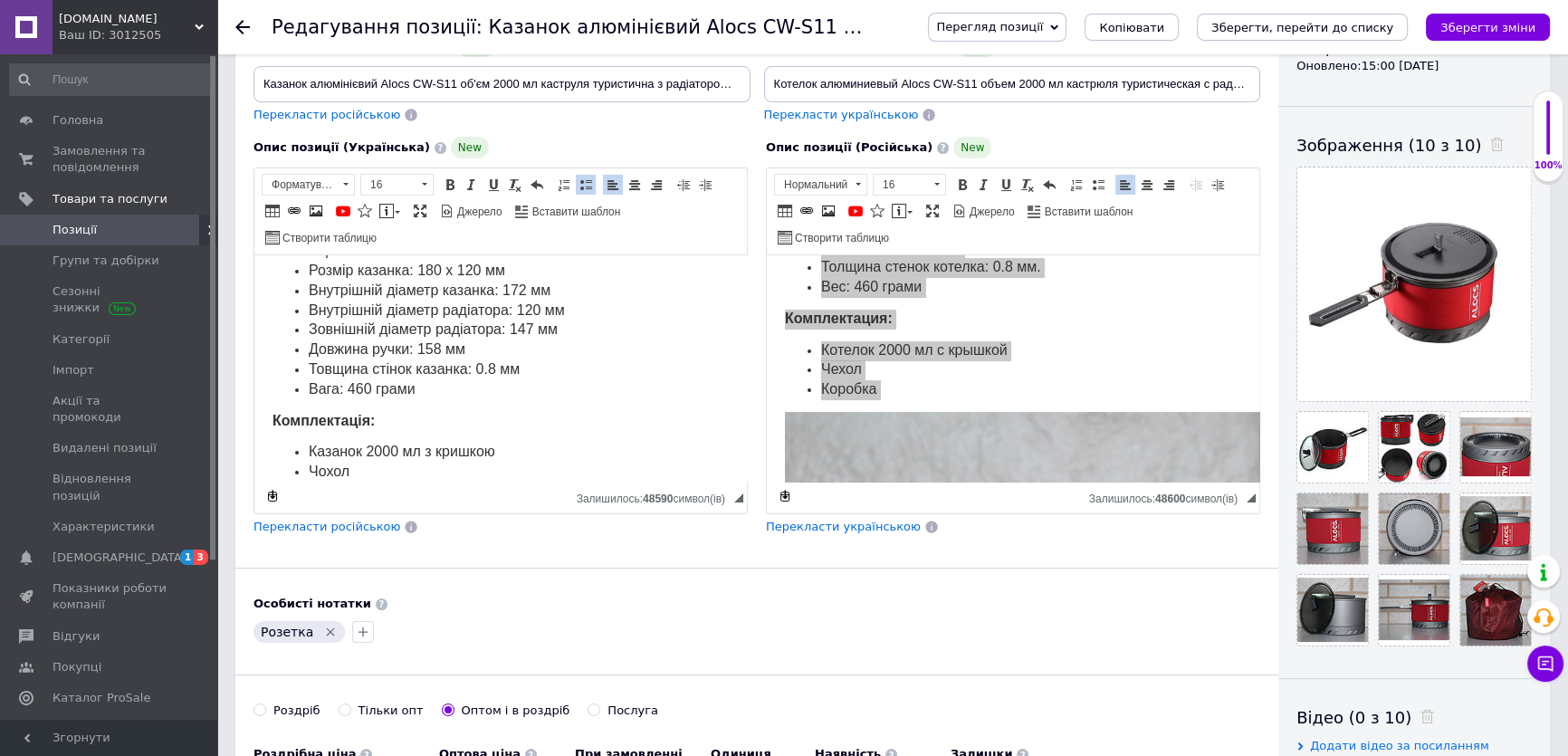
scroll to position [246, 0]
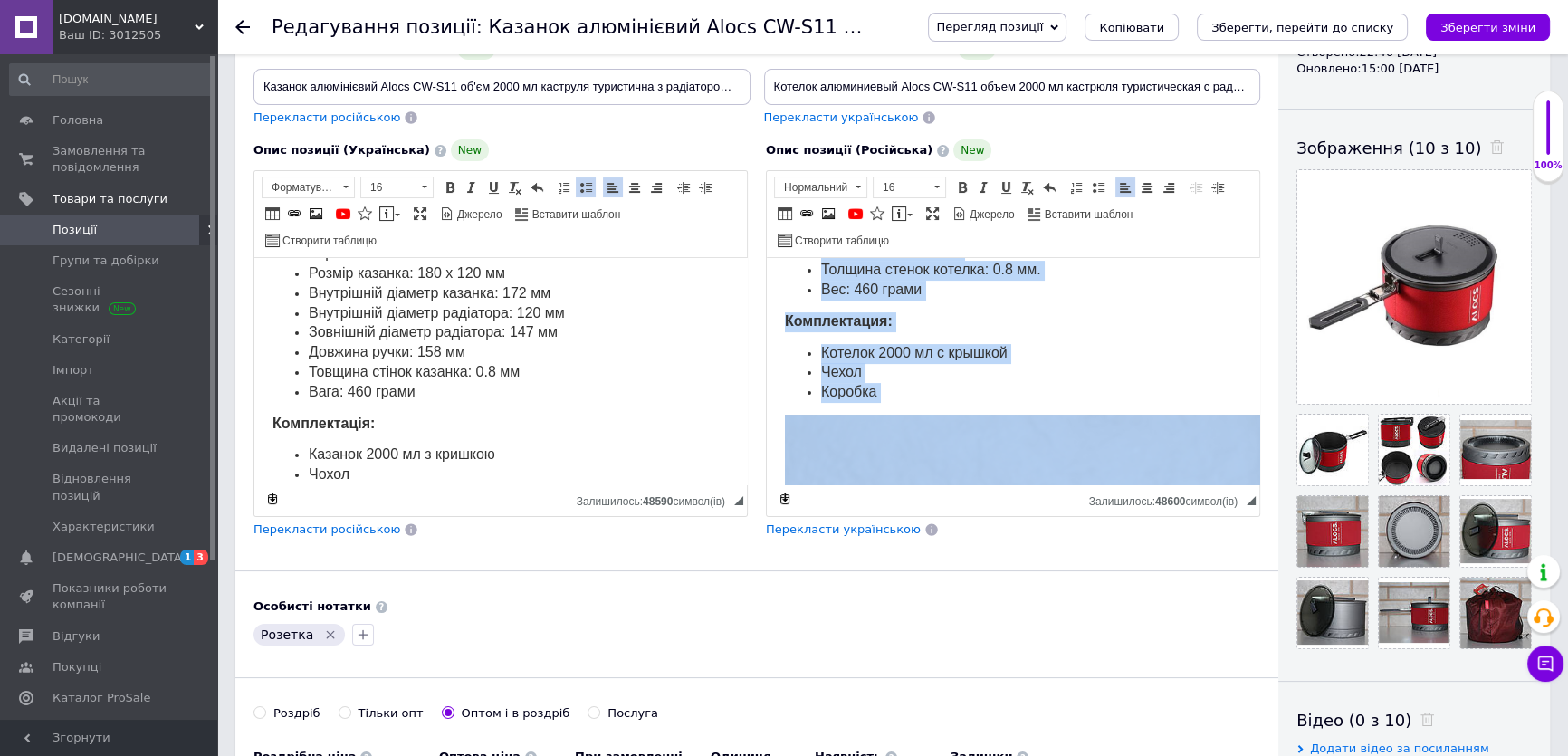
click at [949, 354] on span "Котелок 2000 мл с крышкой" at bounding box center [914, 352] width 187 height 16
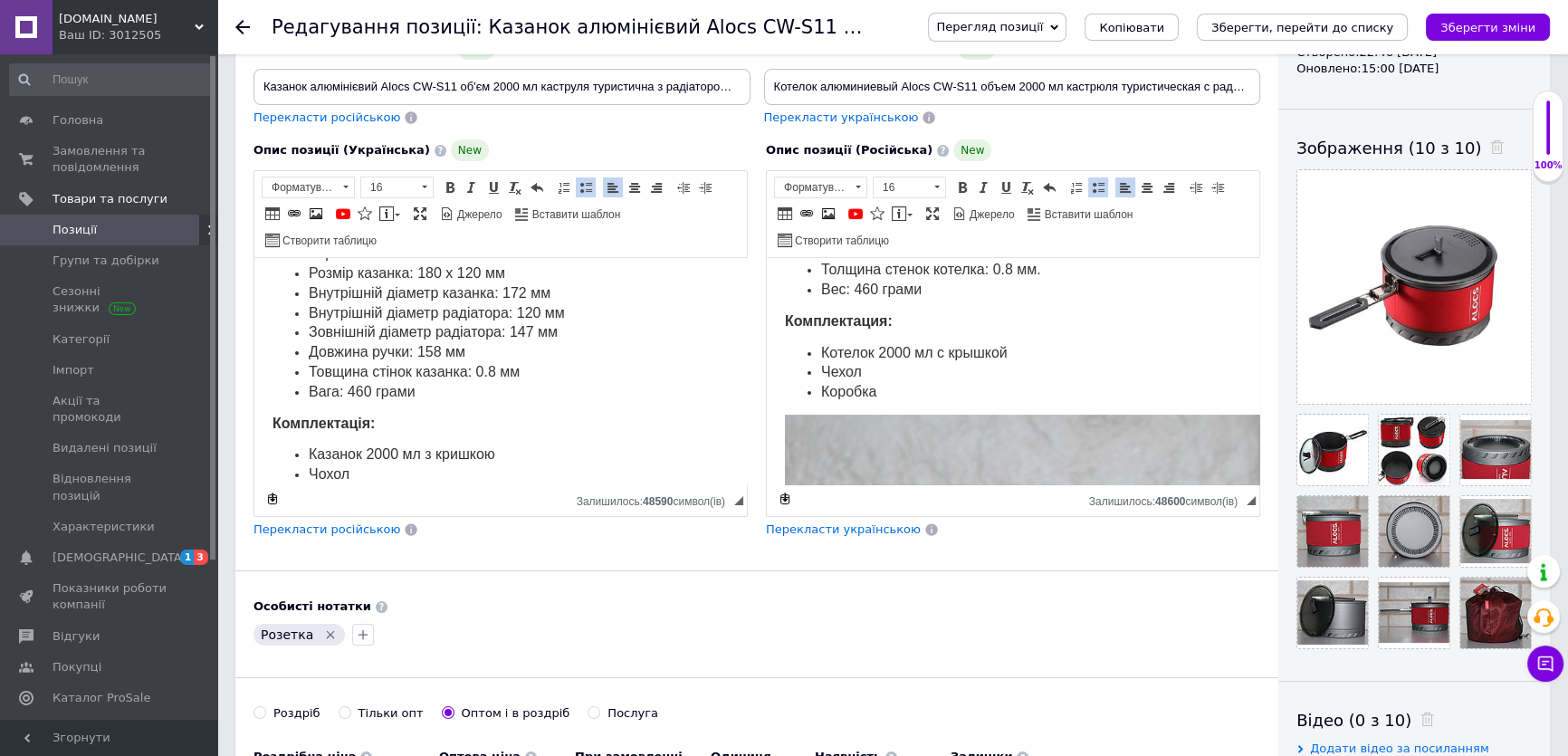
click at [1064, 267] on li "Толщина стенок котелка: 0.8 мм." at bounding box center [1012, 271] width 384 height 20
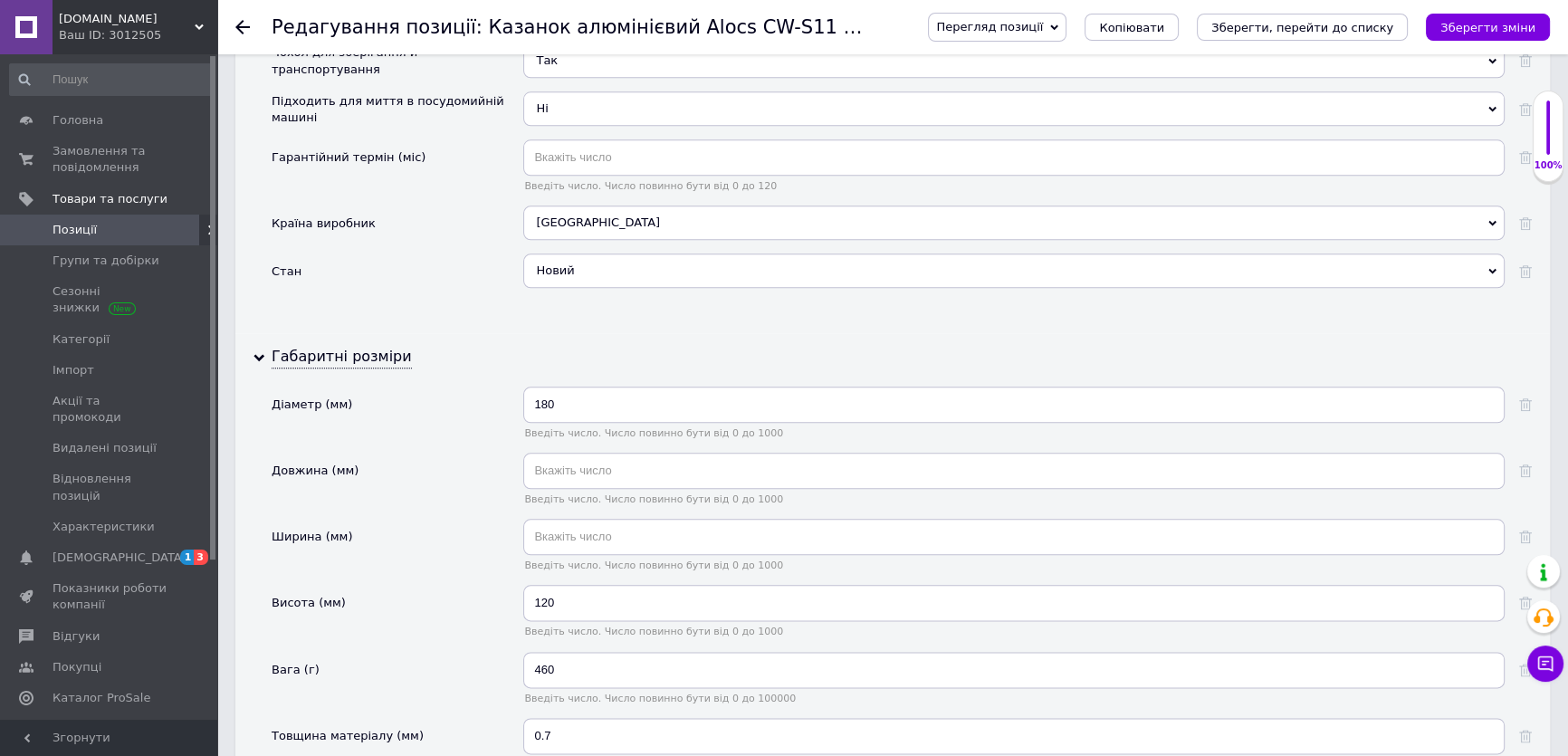
scroll to position [3044, 0]
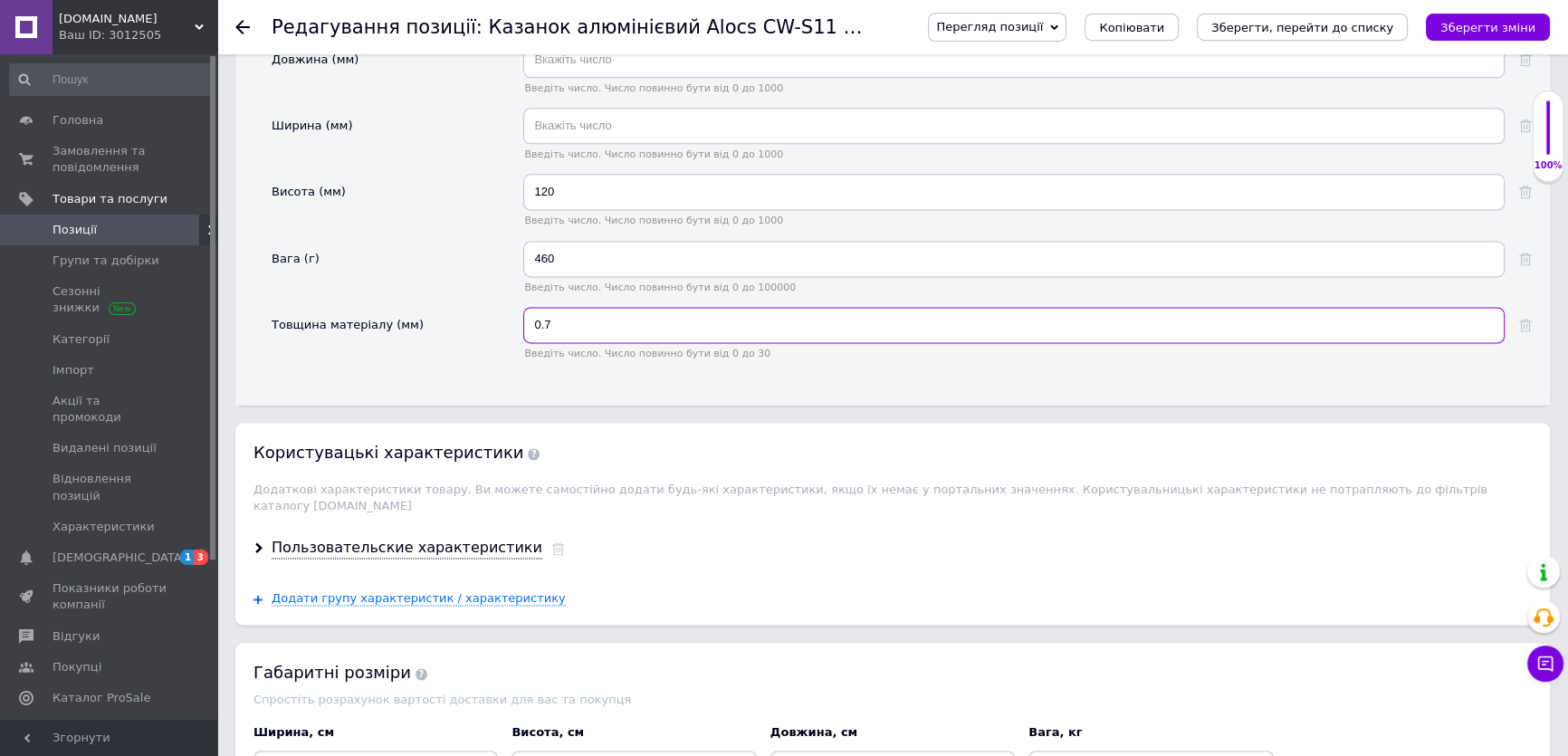
click at [583, 307] on input "0.7" at bounding box center [1014, 324] width 982 height 36
type input "0.8"
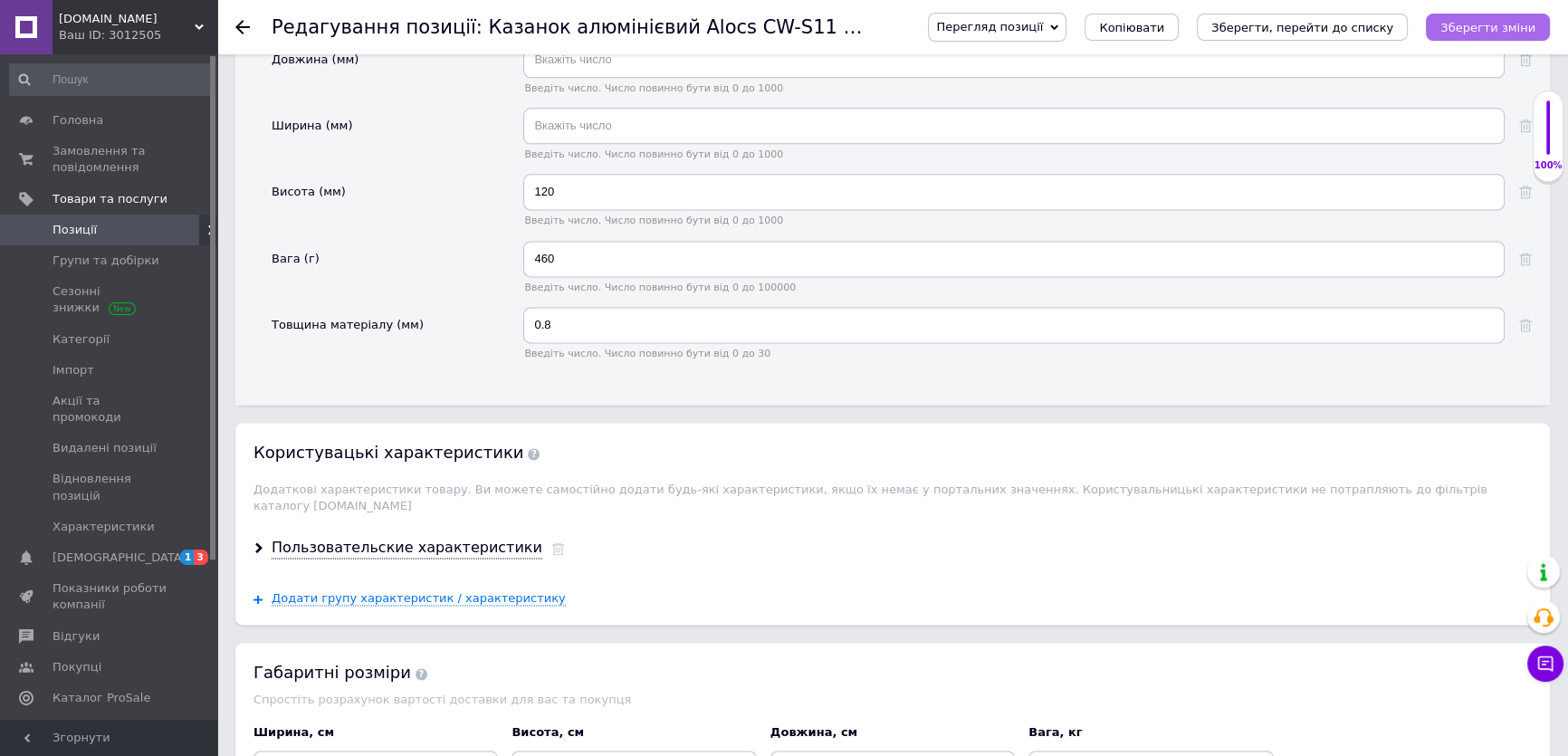
click at [1487, 30] on icon "Зберегти зміни" at bounding box center [1488, 28] width 95 height 14
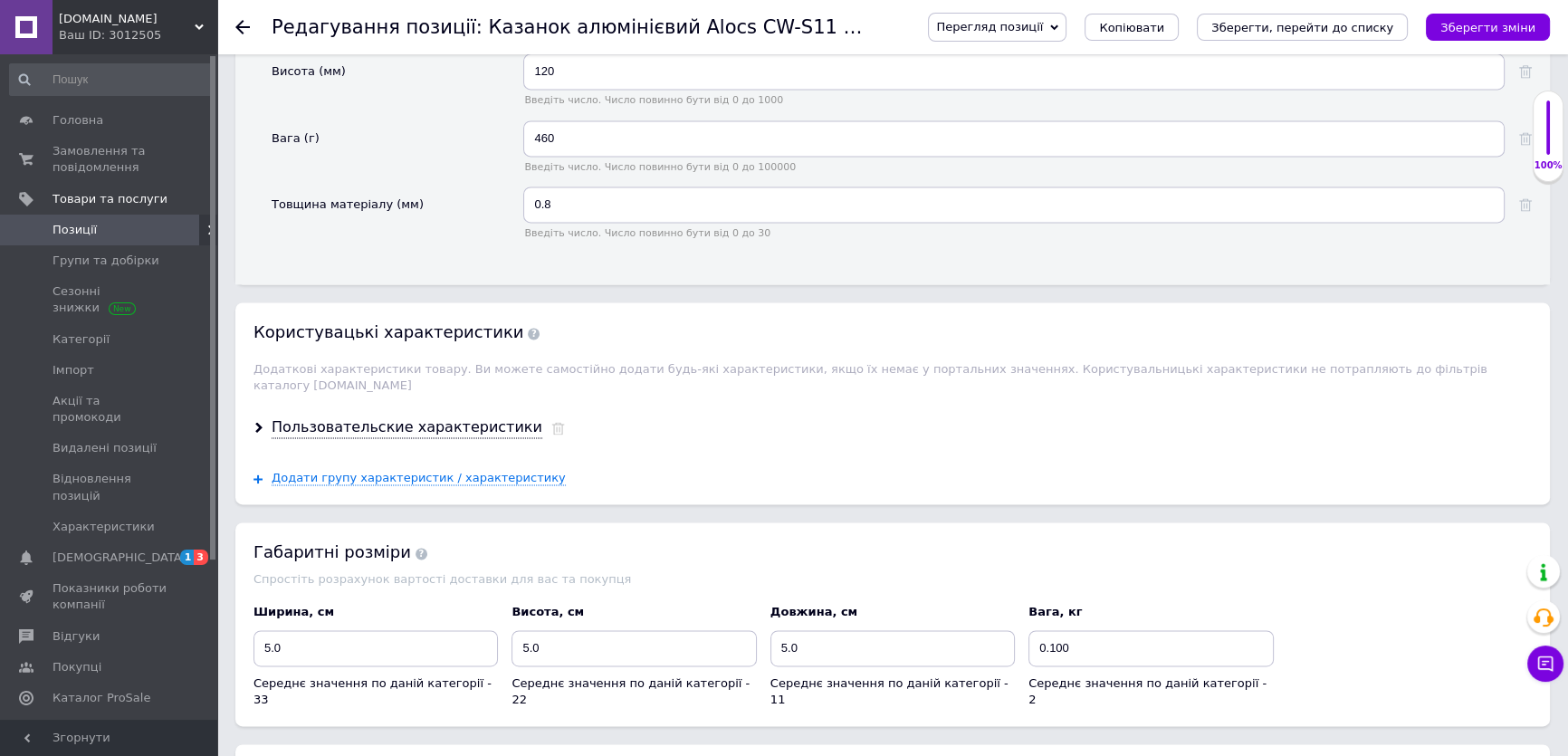
scroll to position [3373, 0]
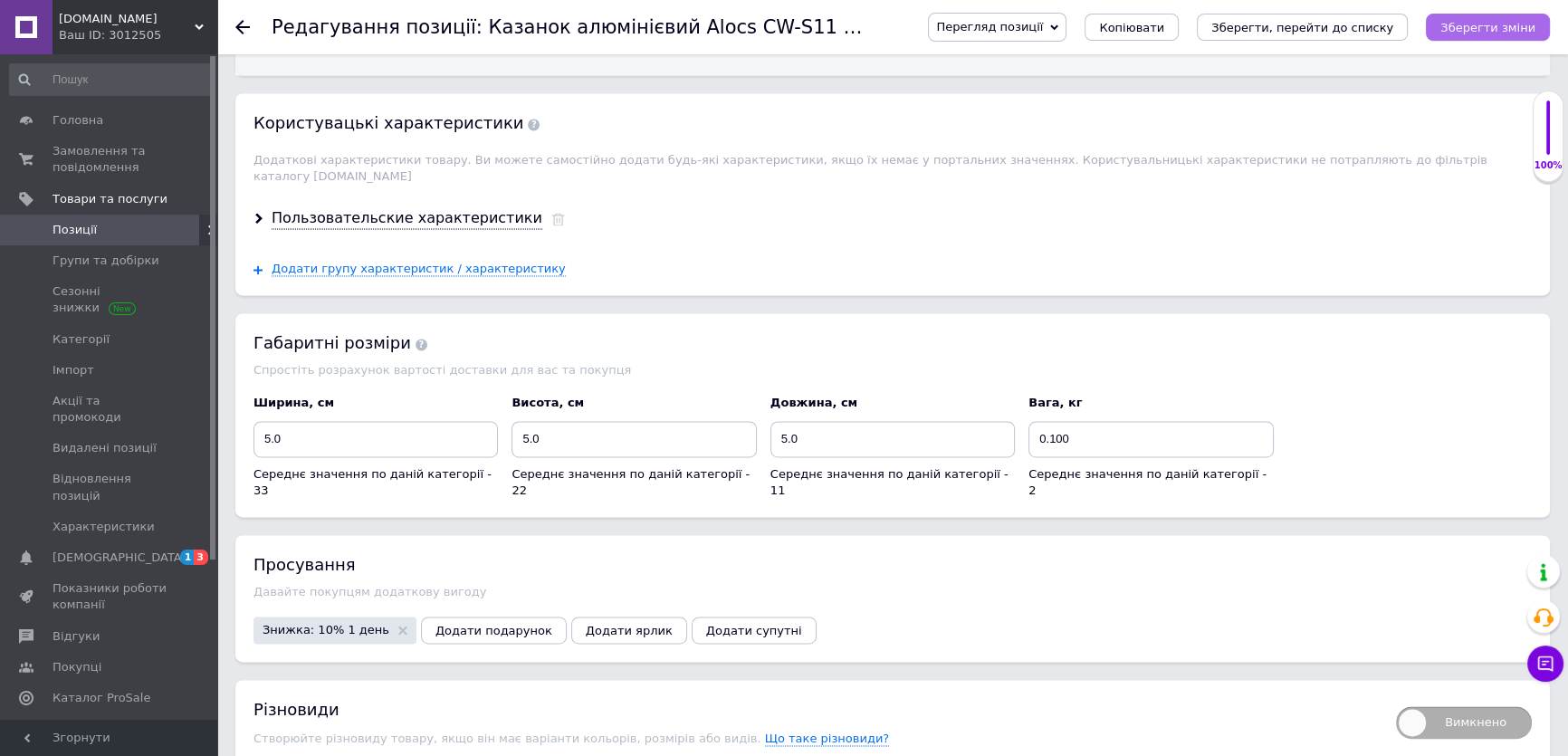
click at [1467, 32] on icon "Зберегти зміни" at bounding box center [1488, 28] width 95 height 14
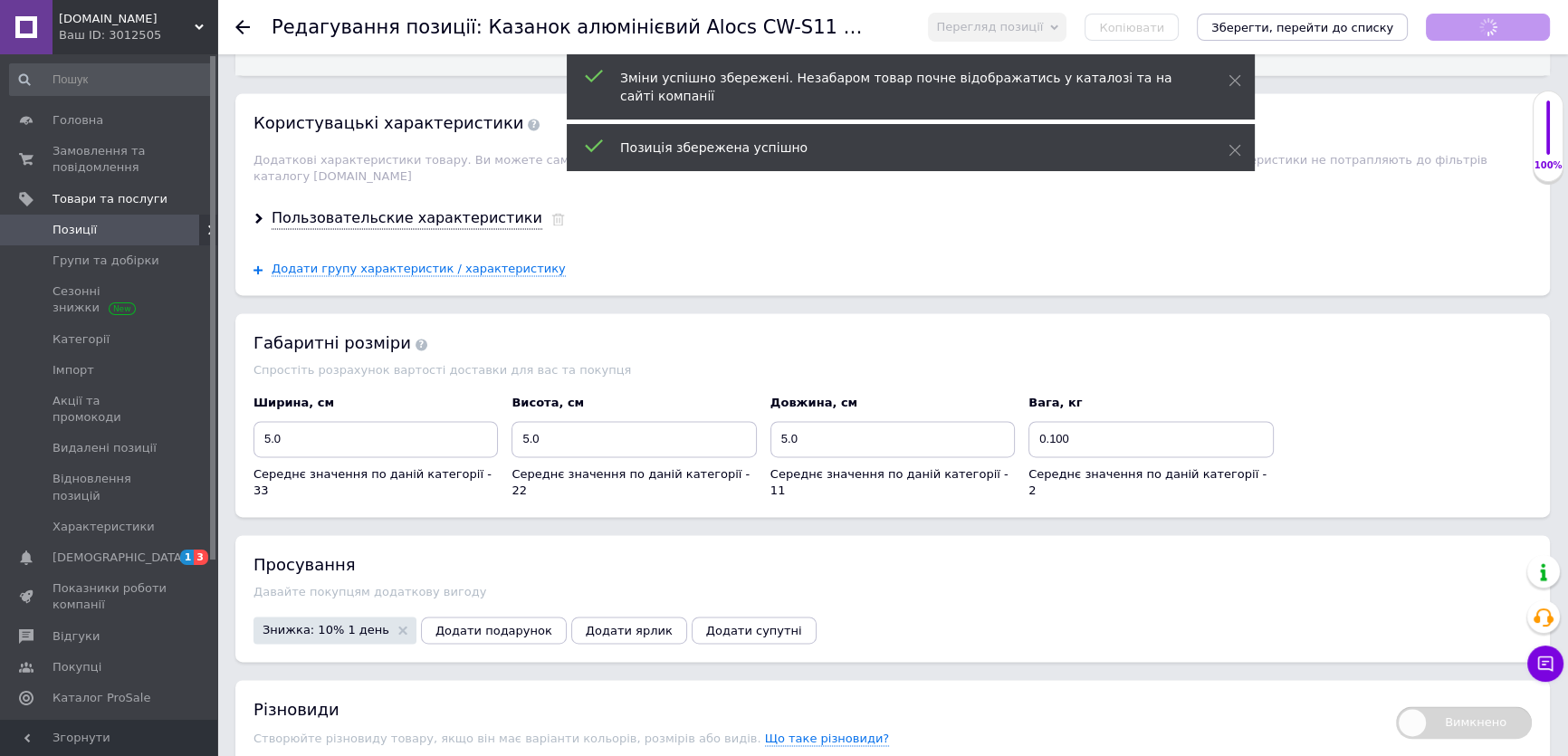
scroll to position [411, 0]
